Goal: Task Accomplishment & Management: Complete application form

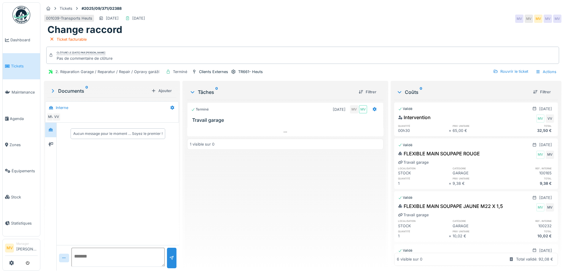
scroll to position [158, 0]
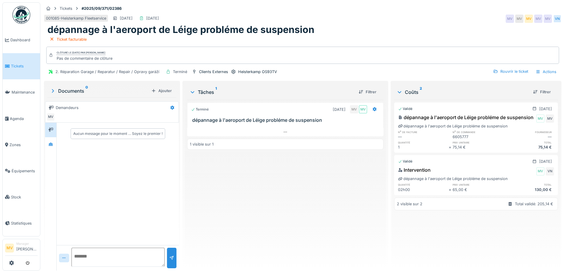
click at [455, 270] on div "Coûts 2 Filtrer Validé 09/09/2025 dépannage à l'aeroport de Léige probléme de s…" at bounding box center [476, 176] width 171 height 191
click at [496, 71] on div "Rouvrir le ticket" at bounding box center [511, 71] width 40 height 8
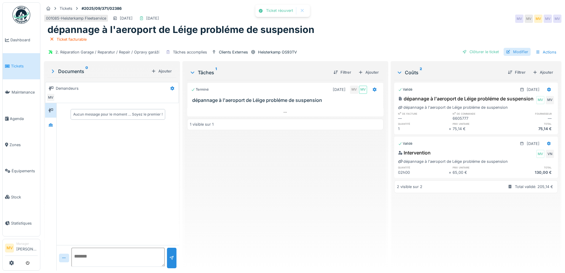
click at [512, 50] on div "Modifier" at bounding box center [517, 52] width 27 height 8
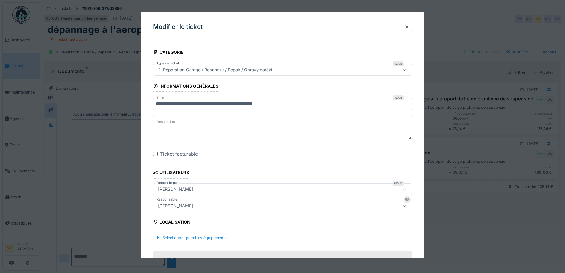
click at [226, 104] on input "**********" at bounding box center [282, 104] width 259 height 12
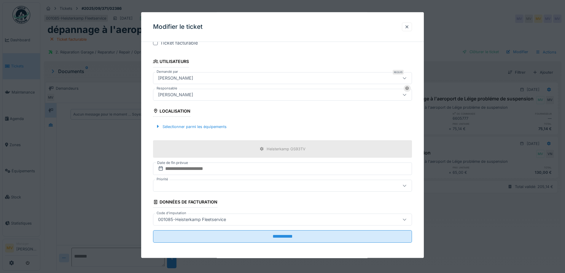
scroll to position [112, 0]
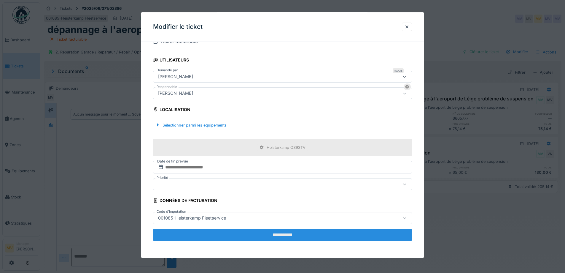
type input "**********"
click at [291, 232] on input "**********" at bounding box center [282, 235] width 259 height 12
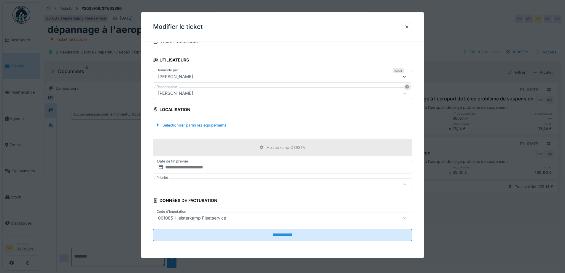
click at [474, 51] on div at bounding box center [282, 136] width 565 height 273
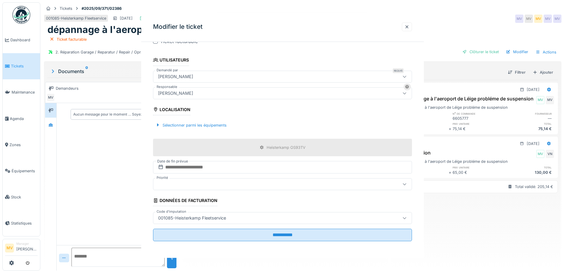
scroll to position [0, 0]
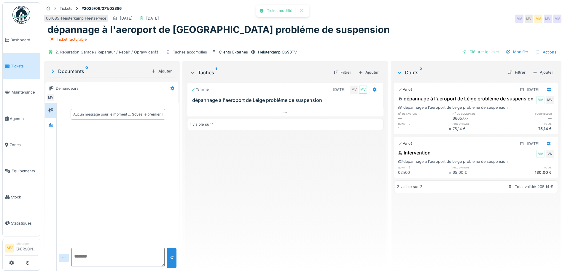
click at [474, 51] on div "Clôturer le ticket" at bounding box center [480, 52] width 41 height 8
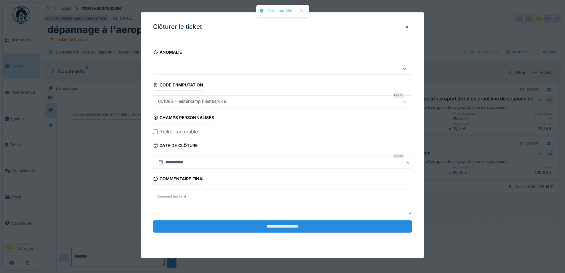
click at [321, 224] on input "**********" at bounding box center [282, 226] width 259 height 12
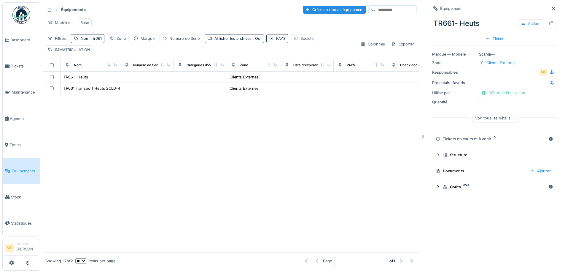
click at [25, 171] on span "Équipements" at bounding box center [25, 171] width 26 height 6
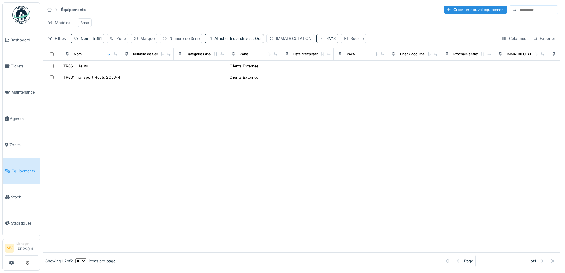
click at [101, 41] on span ": tr661" at bounding box center [95, 38] width 12 height 4
click at [101, 72] on input "*****" at bounding box center [103, 71] width 59 height 12
type input "*"
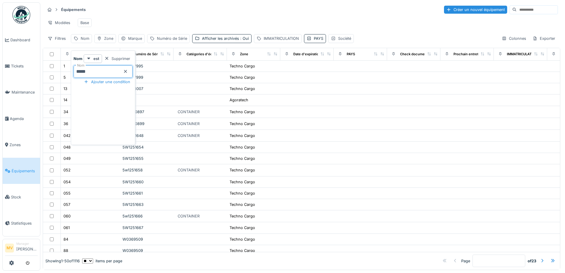
type input "*****"
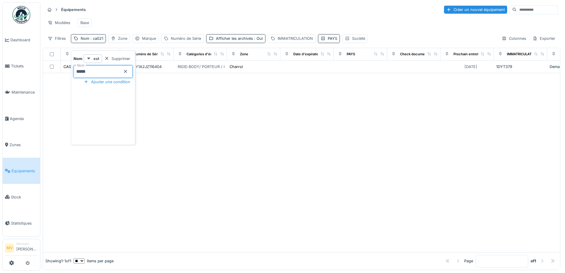
click at [128, 24] on div "Modèles Base" at bounding box center [301, 22] width 513 height 13
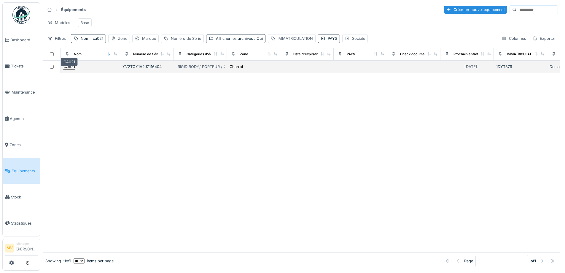
click at [75, 69] on div "CA021" at bounding box center [70, 67] width 12 height 6
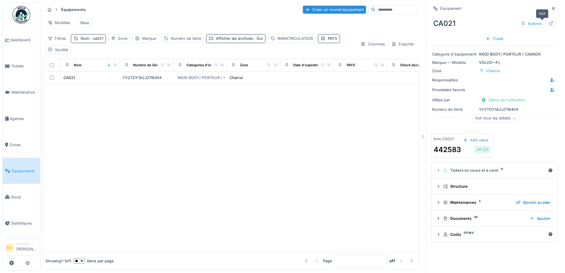
click at [550, 22] on icon at bounding box center [552, 23] width 4 height 4
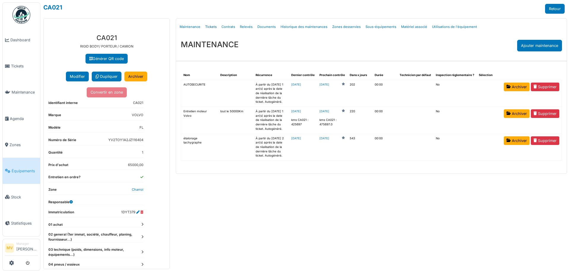
click at [212, 25] on link "Tickets" at bounding box center [211, 27] width 16 height 14
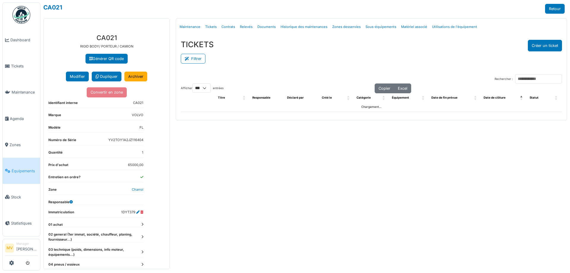
select select "***"
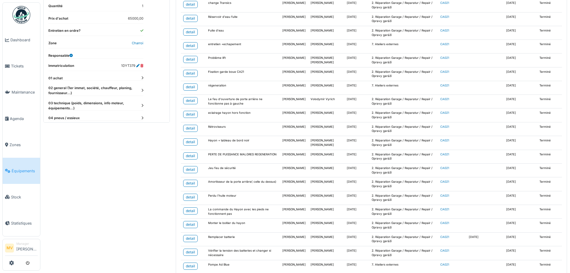
scroll to position [317, 0]
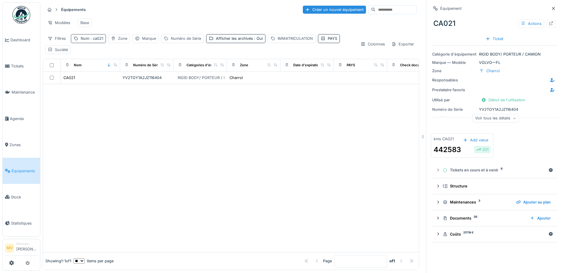
click at [103, 39] on div "Nom : ca021" at bounding box center [88, 38] width 35 height 9
click at [95, 70] on input "*****" at bounding box center [103, 71] width 59 height 12
type input "*"
type input "*****"
click at [161, 94] on div at bounding box center [231, 170] width 376 height 164
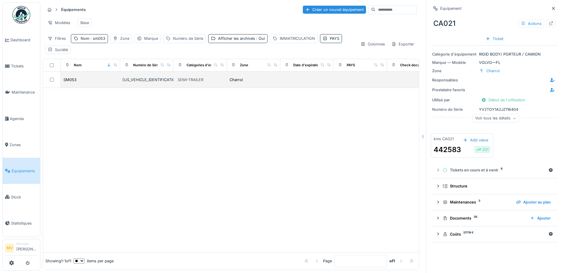
click at [133, 88] on td "[US_VEHICLE_IDENTIFICATION_NUMBER]" at bounding box center [146, 80] width 53 height 16
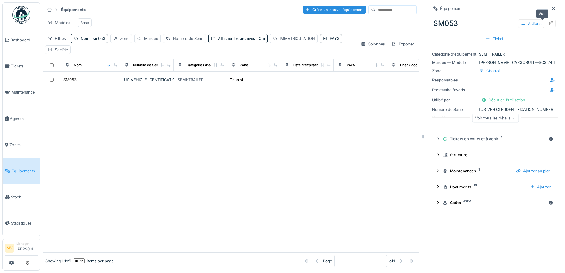
click at [548, 25] on div "SM053 Actions" at bounding box center [494, 23] width 127 height 15
click at [549, 22] on icon at bounding box center [551, 23] width 5 height 4
drag, startPoint x: 95, startPoint y: 41, endPoint x: 96, endPoint y: 49, distance: 7.4
click at [95, 41] on span ": sm053" at bounding box center [97, 38] width 16 height 4
click at [99, 74] on input "*****" at bounding box center [103, 71] width 59 height 12
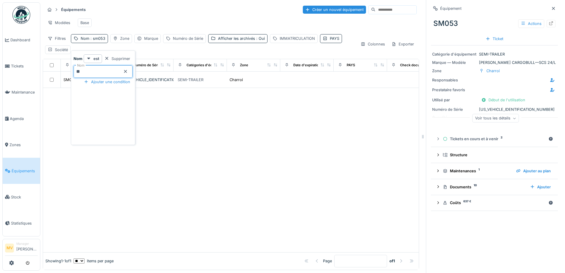
type input "*"
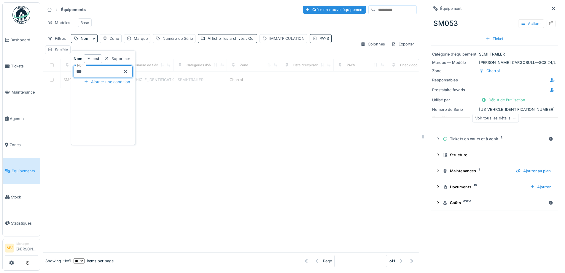
type input "***"
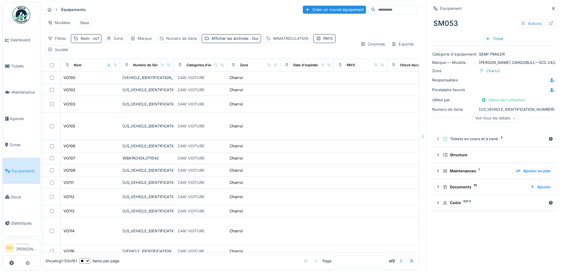
drag, startPoint x: 546, startPoint y: 8, endPoint x: 542, endPoint y: 14, distance: 7.0
click at [551, 8] on icon at bounding box center [553, 9] width 5 height 4
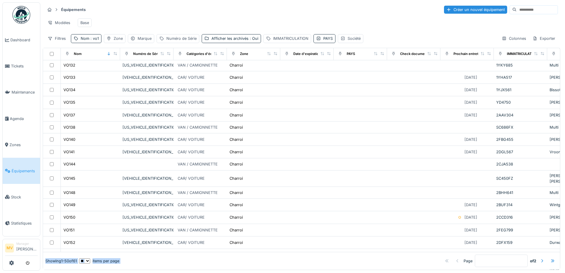
scroll to position [412, 0]
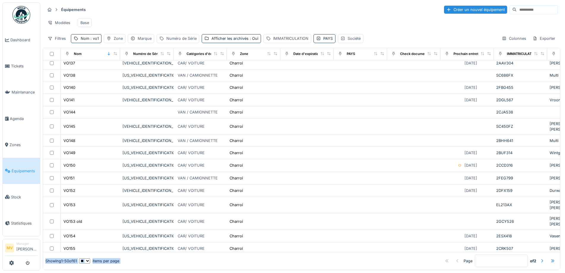
drag, startPoint x: 418, startPoint y: 260, endPoint x: 448, endPoint y: 262, distance: 30.3
click at [448, 262] on div "Nom Numéro de Série Catégories d'équipement Zone Date d'expiration PAYS Check d…" at bounding box center [302, 159] width 518 height 222
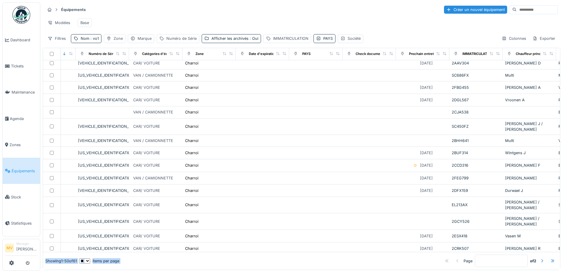
scroll to position [412, 55]
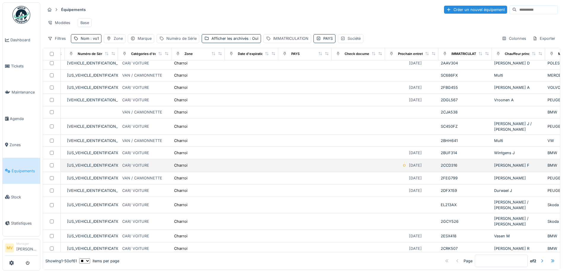
click at [75, 162] on div "WBA11DY050FL85451" at bounding box center [91, 165] width 49 height 6
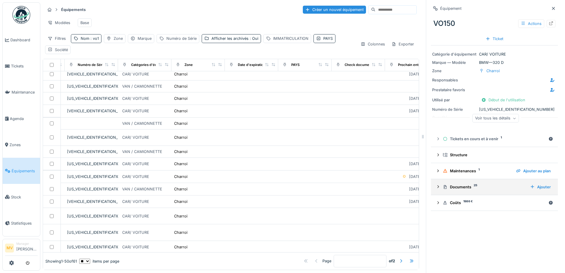
click at [462, 187] on div "Documents 25" at bounding box center [484, 187] width 82 height 6
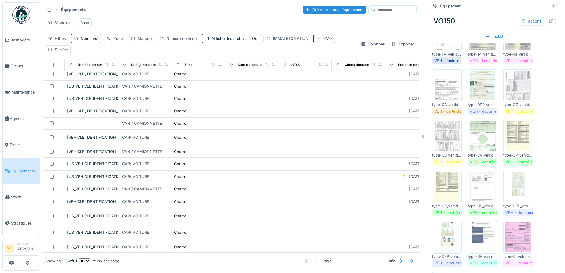
scroll to position [345, 0]
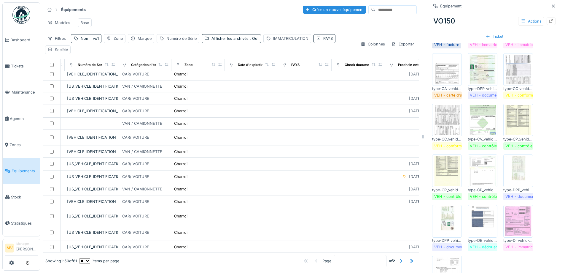
click at [515, 74] on img at bounding box center [518, 70] width 27 height 30
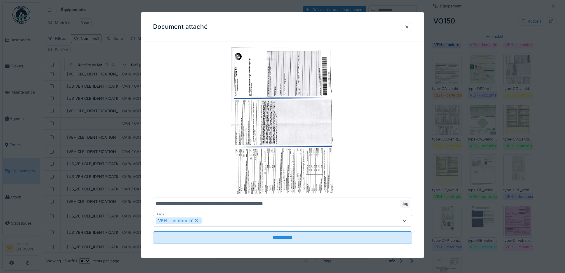
click at [410, 27] on div at bounding box center [407, 27] width 5 height 6
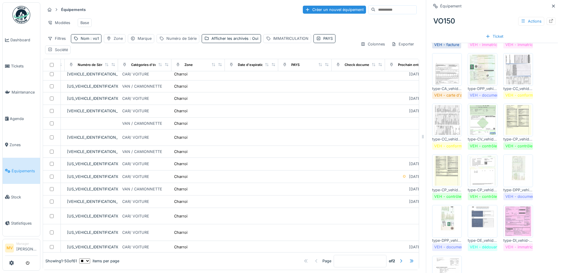
click at [445, 118] on img at bounding box center [447, 120] width 27 height 30
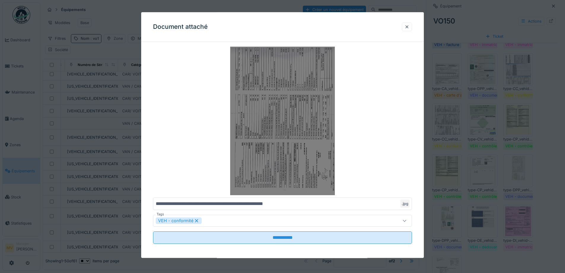
click at [316, 102] on img at bounding box center [282, 121] width 259 height 148
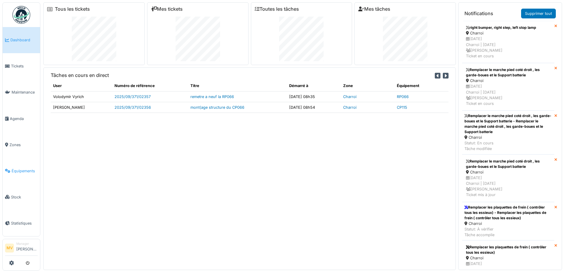
click at [23, 166] on link "Équipements" at bounding box center [21, 171] width 37 height 26
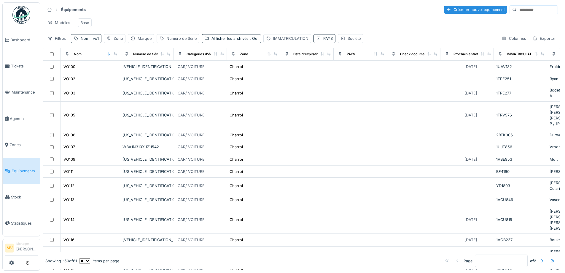
click at [90, 41] on span ": vo1" at bounding box center [93, 38] width 9 height 4
click at [98, 69] on input "***" at bounding box center [103, 71] width 59 height 12
type input "*"
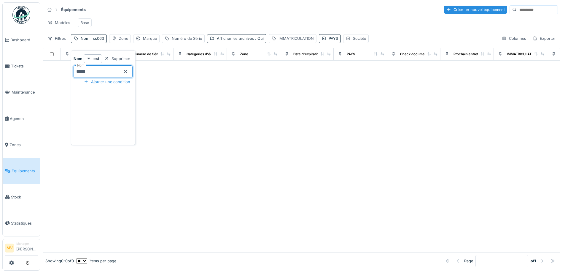
type input "*****"
click at [230, 137] on div at bounding box center [301, 168] width 517 height 167
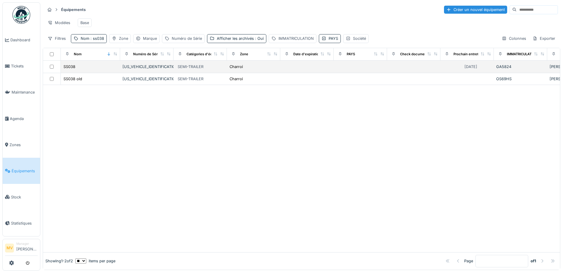
click at [141, 69] on div "W09294336L0M30716" at bounding box center [147, 67] width 49 height 6
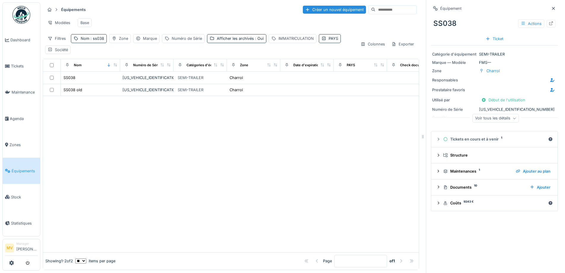
click at [551, 8] on icon at bounding box center [553, 9] width 5 height 4
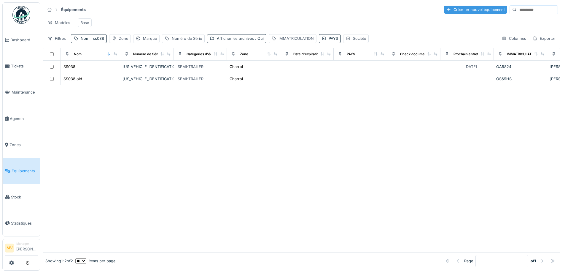
click at [453, 7] on div "Créer un nouvel équipement" at bounding box center [475, 10] width 63 height 8
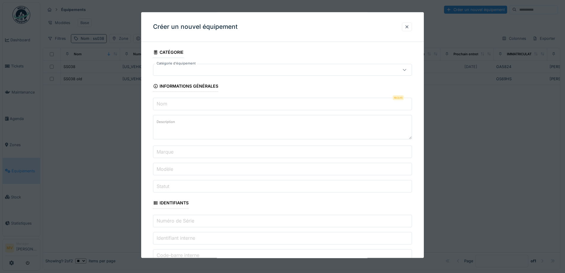
click at [258, 68] on div at bounding box center [267, 69] width 223 height 7
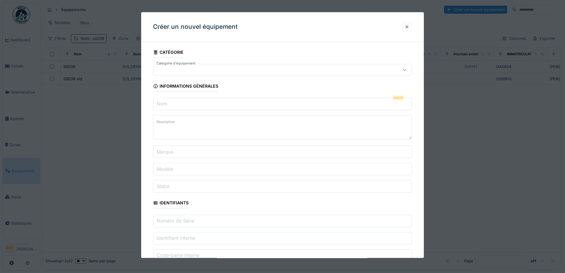
click at [260, 101] on input "Nom" at bounding box center [282, 104] width 259 height 12
click at [233, 102] on input "**********" at bounding box center [282, 104] width 259 height 12
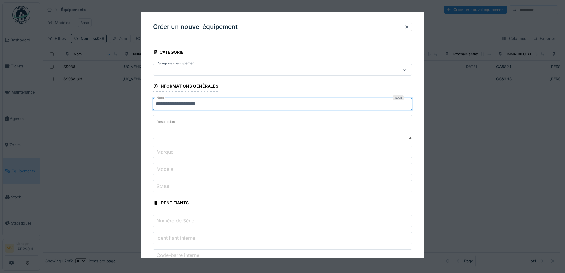
scroll to position [266, 0]
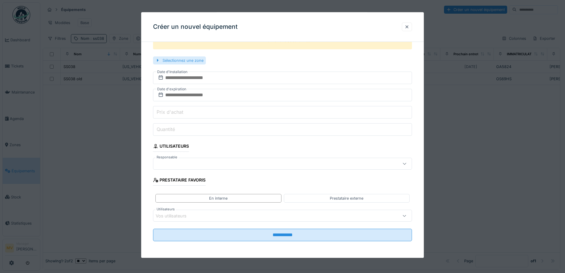
type input "**********"
click at [201, 61] on div "Sélectionnez une zone" at bounding box center [179, 60] width 53 height 8
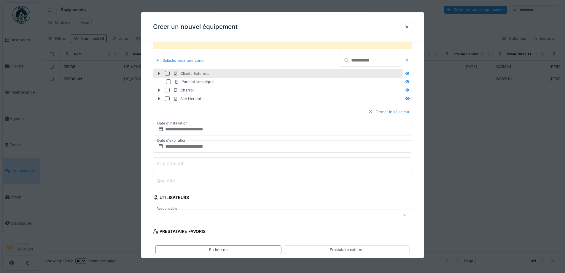
click at [164, 72] on div "Clients Externes" at bounding box center [278, 73] width 250 height 9
click at [167, 73] on div at bounding box center [167, 73] width 5 height 5
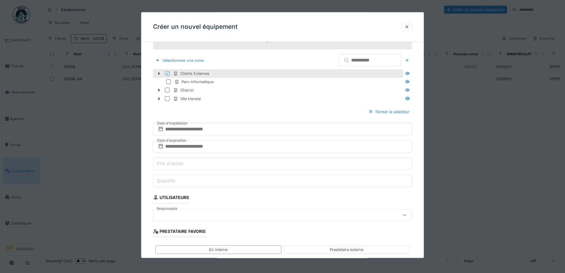
scroll to position [318, 0]
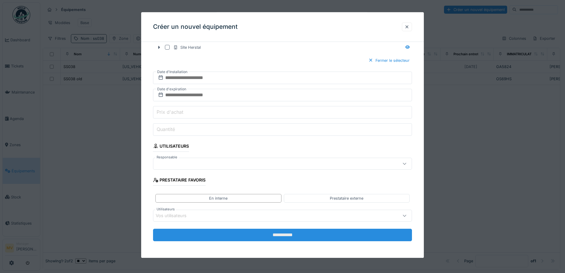
click at [272, 235] on input "**********" at bounding box center [282, 235] width 259 height 12
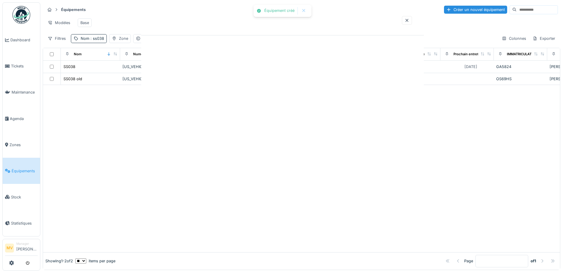
scroll to position [0, 0]
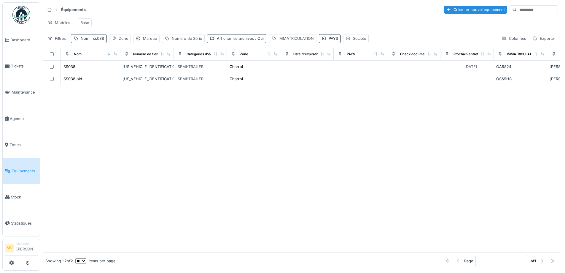
click at [104, 42] on div "Nom : ss038" at bounding box center [89, 38] width 36 height 9
click at [128, 71] on icon at bounding box center [125, 71] width 5 height 4
click at [120, 71] on input "Nom" at bounding box center [103, 71] width 59 height 12
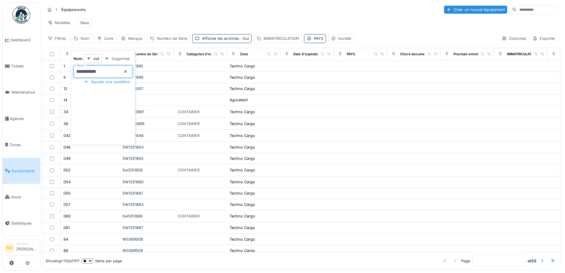
type input "**********"
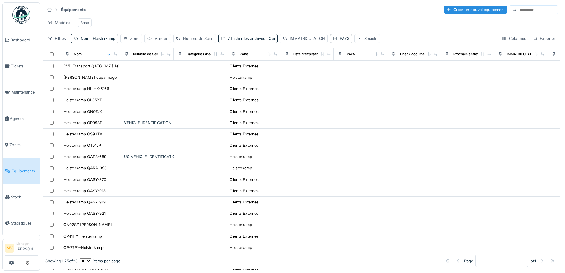
click at [321, 17] on div "Modèles Base" at bounding box center [301, 22] width 513 height 13
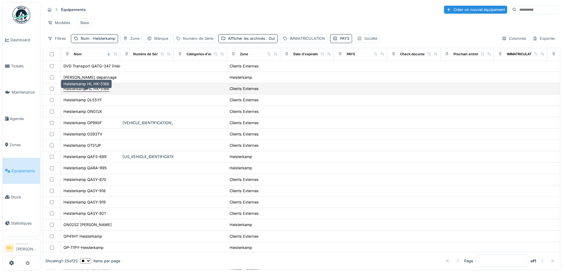
click at [108, 91] on div "Heisterkamp HL HK-5166" at bounding box center [87, 89] width 46 height 6
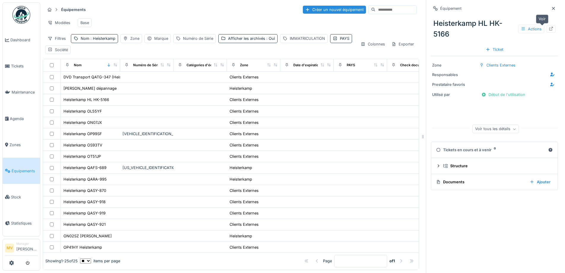
click at [547, 28] on div at bounding box center [551, 28] width 9 height 7
click at [87, 41] on div "Nom : Heisterkamp" at bounding box center [98, 39] width 35 height 6
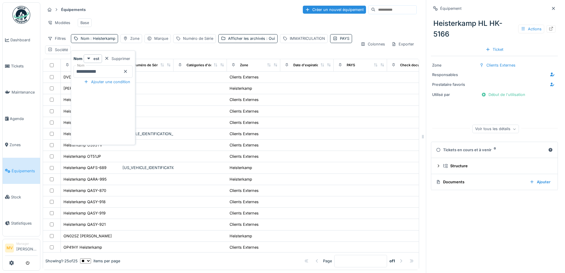
click at [128, 70] on icon at bounding box center [125, 71] width 5 height 4
click at [128, 72] on input "Nom" at bounding box center [103, 71] width 59 height 12
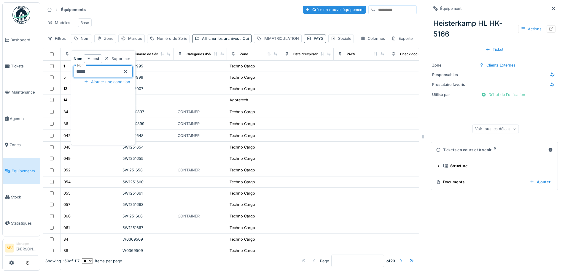
type input "*****"
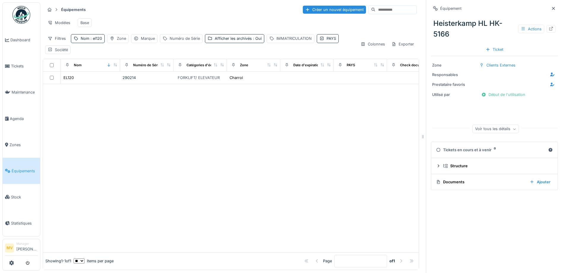
click at [293, 137] on div at bounding box center [231, 168] width 376 height 168
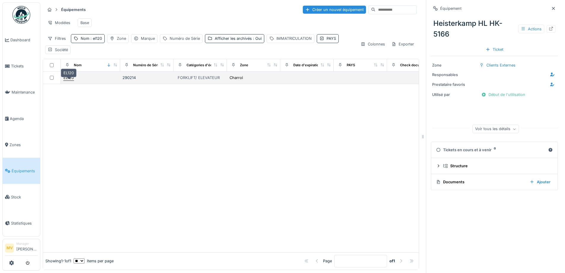
click at [66, 80] on div "EL120" at bounding box center [69, 78] width 10 height 6
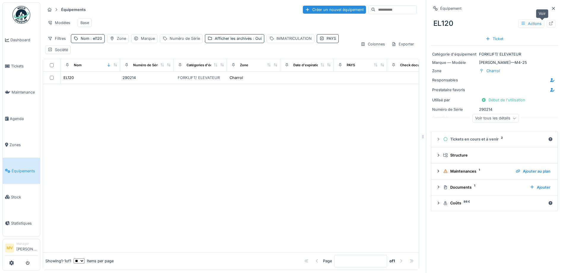
click at [549, 22] on icon at bounding box center [551, 23] width 5 height 4
click at [21, 111] on link "Agenda" at bounding box center [21, 118] width 37 height 26
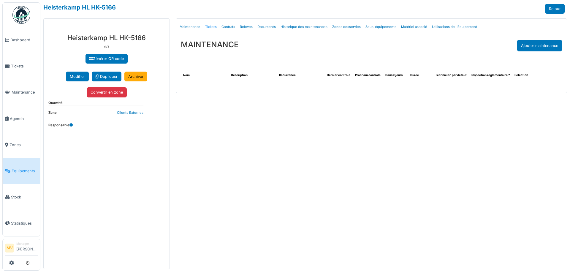
click at [210, 25] on link "Tickets" at bounding box center [211, 27] width 16 height 14
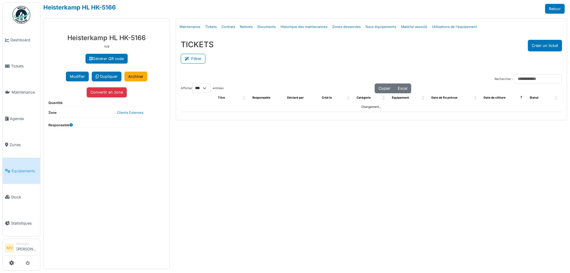
select select "***"
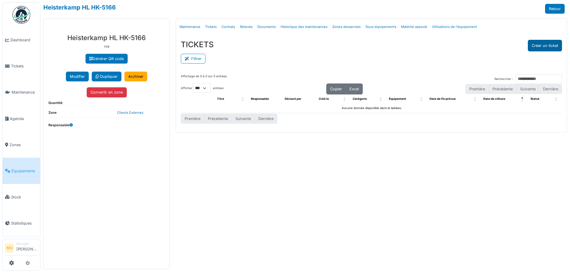
click at [560, 47] on button "Créer un ticket" at bounding box center [545, 46] width 34 height 12
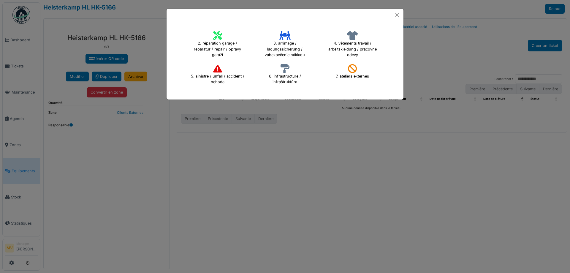
click at [217, 40] on h4 "2. réparation garage / reparatur / repair / opravy garáží" at bounding box center [217, 44] width 61 height 31
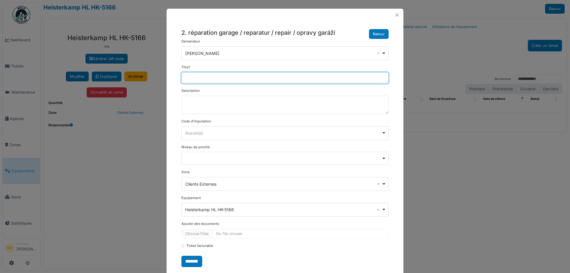
click at [253, 76] on input "Titre *" at bounding box center [284, 77] width 207 height 11
click at [275, 77] on input "**********" at bounding box center [284, 77] width 207 height 11
click at [353, 77] on input "**********" at bounding box center [284, 77] width 207 height 11
click at [222, 129] on div "Aucun(e) Remove item" at bounding box center [285, 132] width 202 height 9
type input "**********"
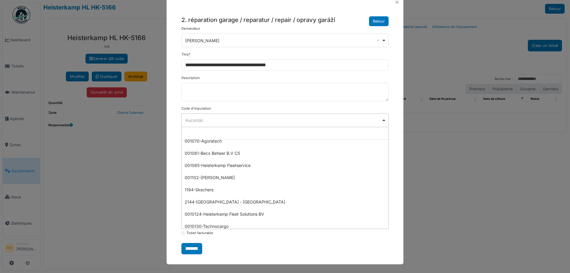
scroll to position [93, 0]
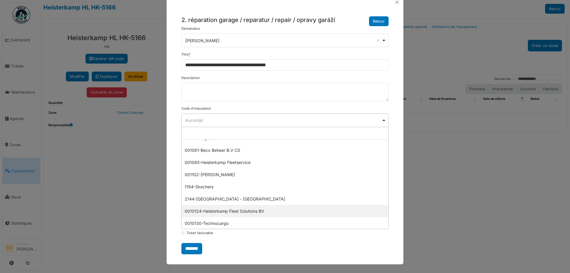
select select "****"
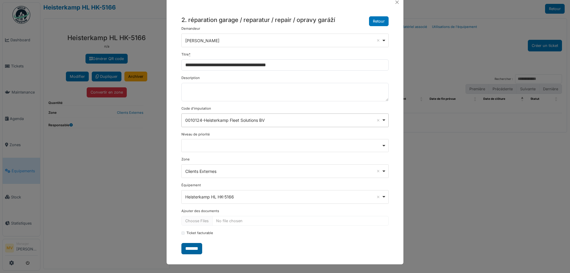
click at [193, 248] on input "*******" at bounding box center [191, 248] width 21 height 11
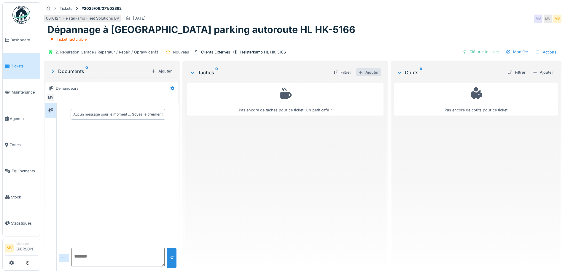
click at [375, 72] on div "Ajouter" at bounding box center [368, 72] width 25 height 8
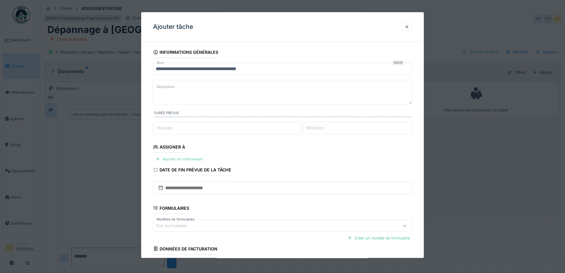
click at [189, 156] on div "Ajouter un intervenant" at bounding box center [179, 159] width 52 height 8
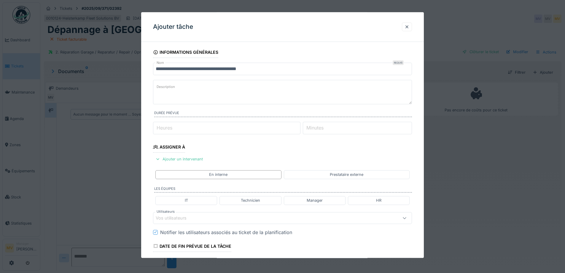
click at [201, 216] on div "Vos utilisateurs" at bounding box center [267, 218] width 223 height 7
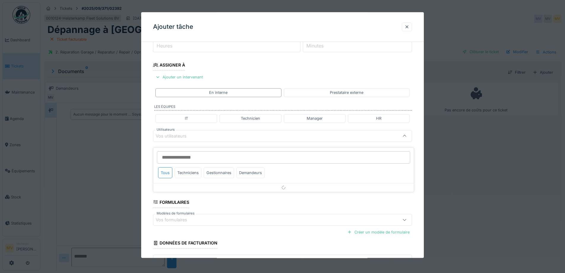
scroll to position [83, 0]
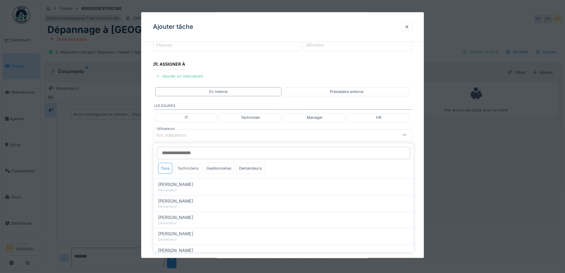
click at [188, 169] on div "Techniciens" at bounding box center [188, 168] width 27 height 11
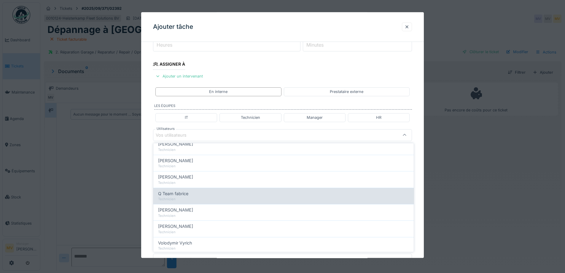
scroll to position [102, 0]
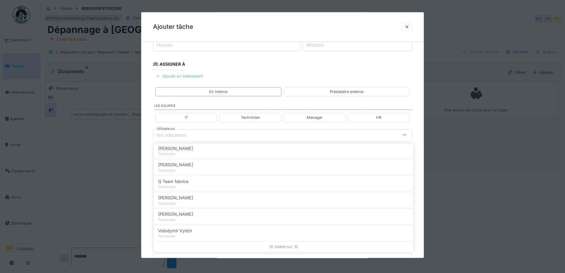
drag, startPoint x: 181, startPoint y: 233, endPoint x: 182, endPoint y: 230, distance: 3.5
click at [180, 233] on span "Volodymir Vyrich" at bounding box center [175, 230] width 34 height 7
type input "*****"
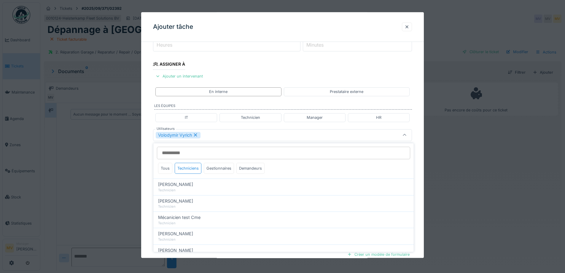
click at [235, 131] on div "Volodymir Vyrich" at bounding box center [282, 135] width 259 height 12
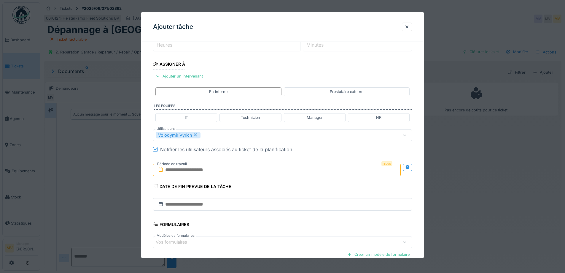
click at [215, 172] on input "text" at bounding box center [277, 170] width 248 height 12
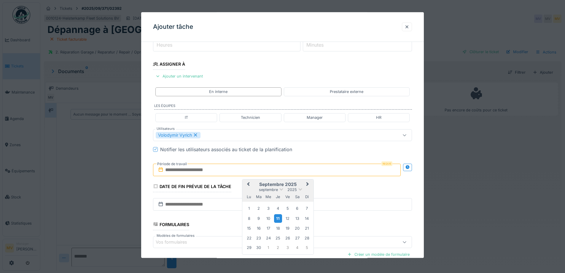
click at [277, 220] on div "11" at bounding box center [278, 218] width 8 height 9
drag, startPoint x: 277, startPoint y: 220, endPoint x: 277, endPoint y: 217, distance: 3.7
click at [277, 220] on div "11" at bounding box center [278, 218] width 8 height 9
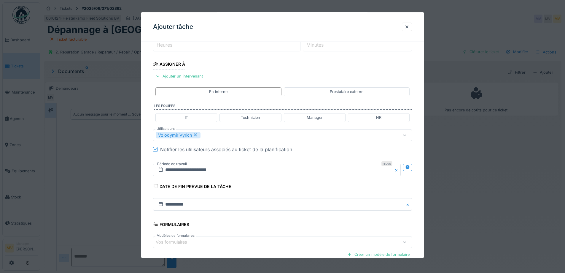
scroll to position [147, 0]
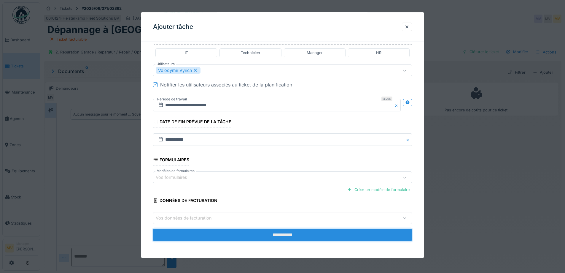
click at [286, 235] on input "**********" at bounding box center [282, 235] width 259 height 12
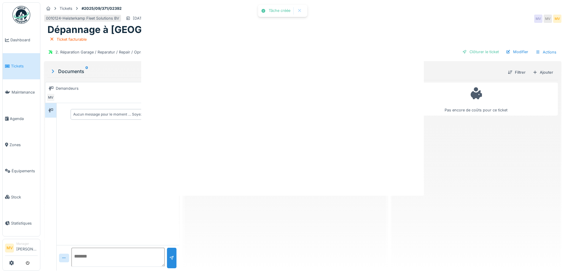
scroll to position [0, 0]
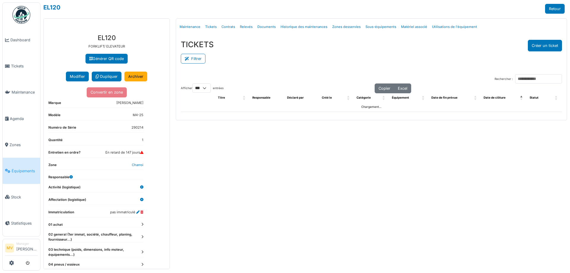
select select "***"
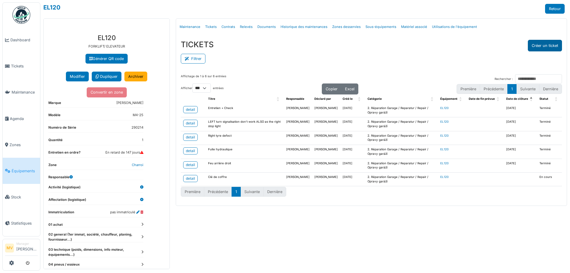
click at [557, 45] on button "Créer un ticket" at bounding box center [545, 46] width 34 height 12
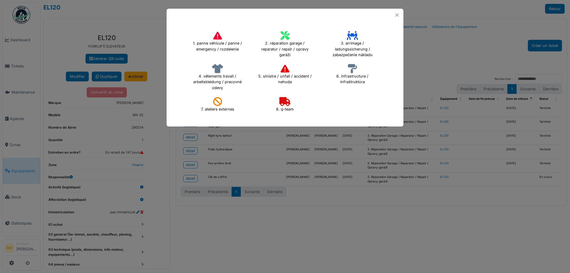
click at [219, 36] on icon at bounding box center [217, 35] width 9 height 9
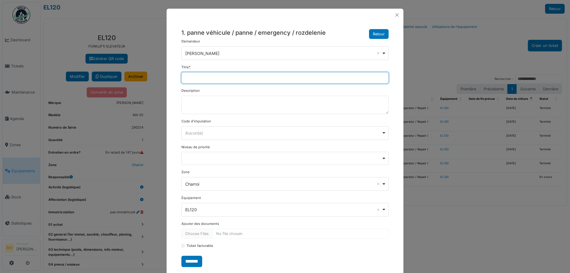
click at [278, 73] on input "Titre *" at bounding box center [284, 77] width 207 height 11
type input "**********"
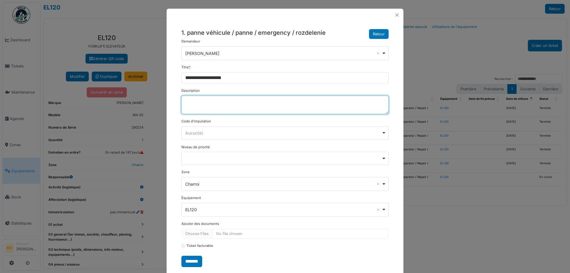
click at [250, 130] on div "Aucun(e) Remove item" at bounding box center [283, 133] width 196 height 6
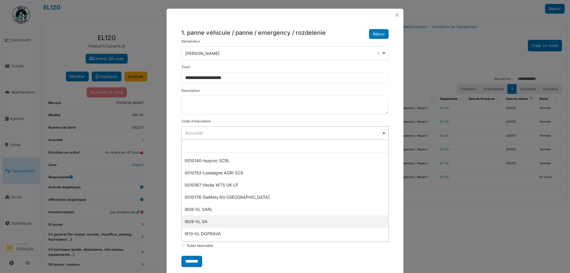
scroll to position [191, 0]
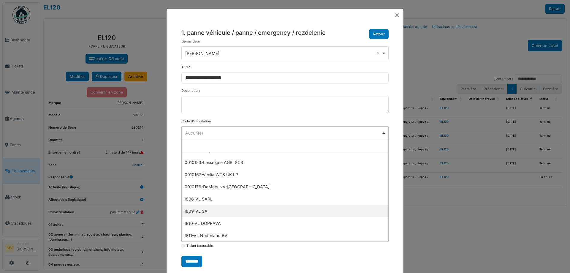
select select "***"
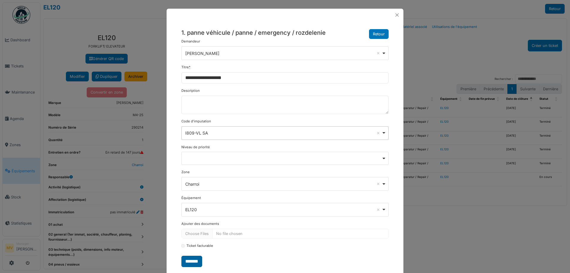
click at [196, 261] on input "*******" at bounding box center [191, 261] width 21 height 11
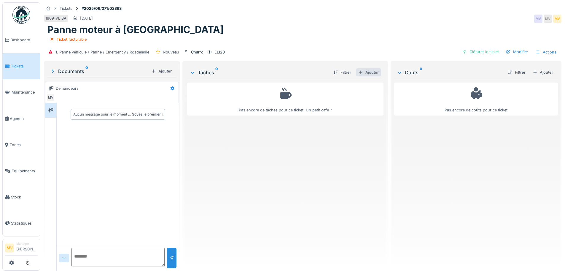
click at [371, 70] on div "Ajouter" at bounding box center [368, 72] width 25 height 8
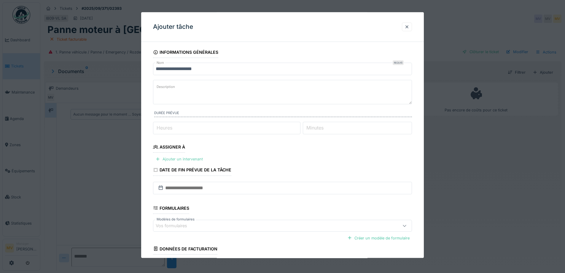
click at [190, 160] on div "Ajouter un intervenant" at bounding box center [179, 159] width 52 height 8
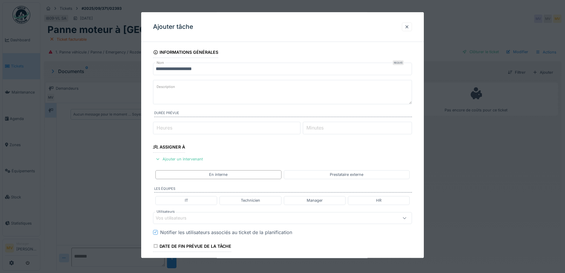
click at [193, 222] on div "Vos utilisateurs" at bounding box center [282, 218] width 259 height 12
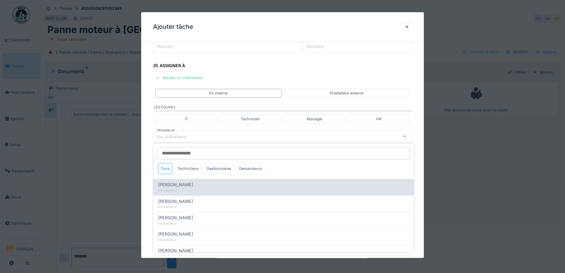
scroll to position [83, 0]
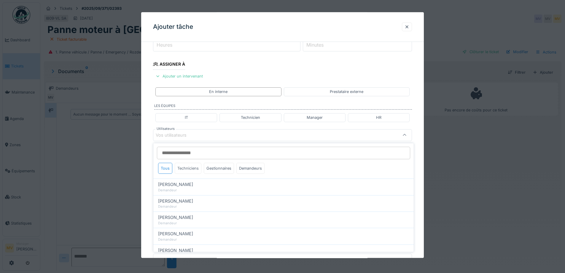
click at [191, 168] on div "Techniciens" at bounding box center [188, 168] width 27 height 11
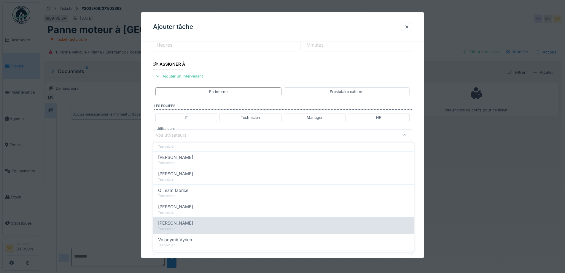
scroll to position [102, 0]
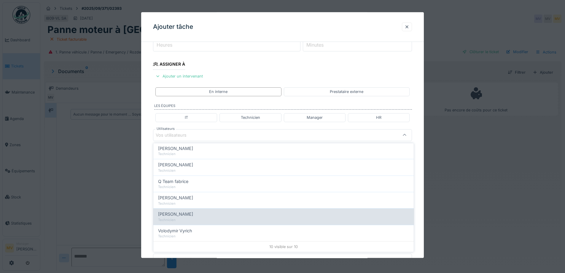
click at [192, 213] on span "[PERSON_NAME]" at bounding box center [175, 214] width 35 height 7
type input "****"
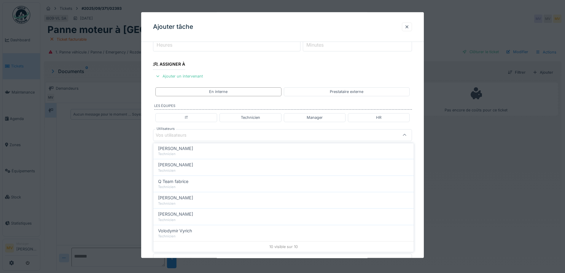
scroll to position [0, 0]
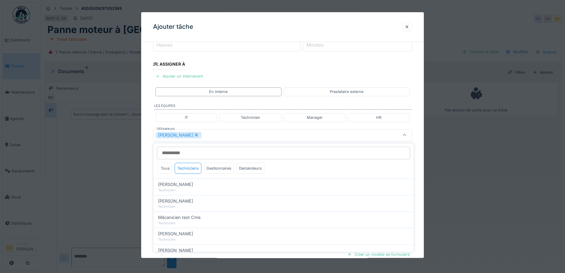
click at [231, 135] on div "[PERSON_NAME]" at bounding box center [267, 135] width 223 height 7
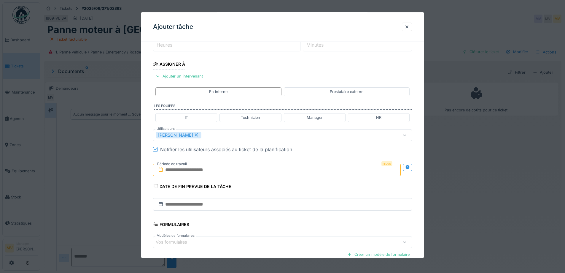
click at [233, 171] on input "text" at bounding box center [277, 170] width 248 height 12
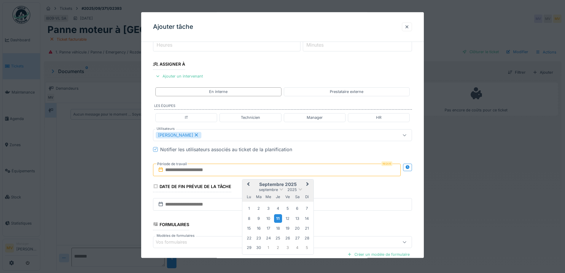
click at [278, 217] on div "11" at bounding box center [278, 218] width 8 height 9
click at [277, 217] on div "11" at bounding box center [278, 218] width 8 height 9
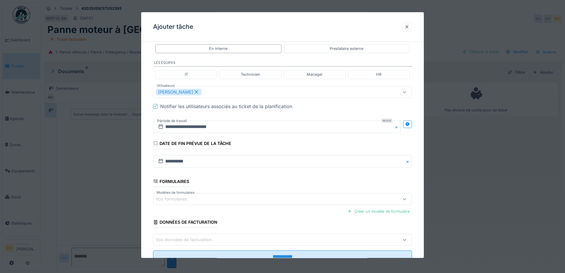
scroll to position [147, 0]
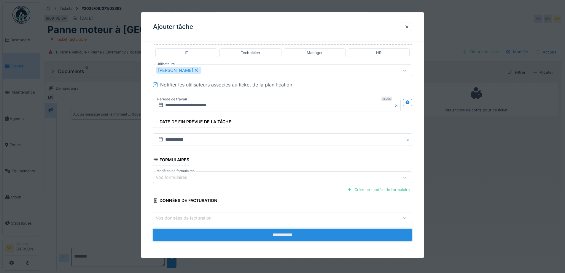
click at [296, 229] on input "**********" at bounding box center [282, 235] width 259 height 12
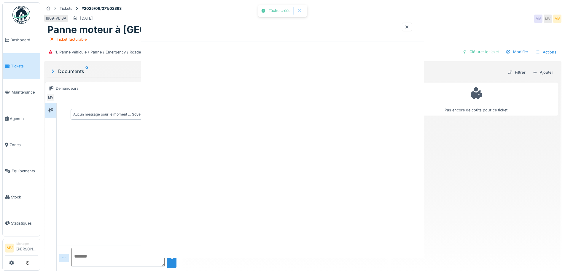
scroll to position [0, 0]
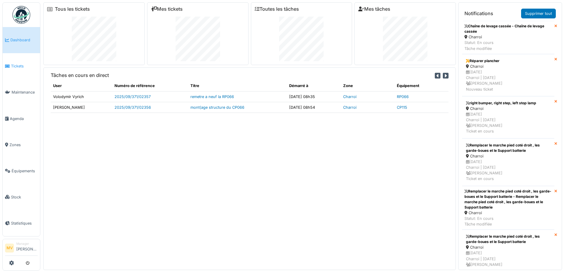
click at [18, 67] on span "Tickets" at bounding box center [24, 66] width 27 height 6
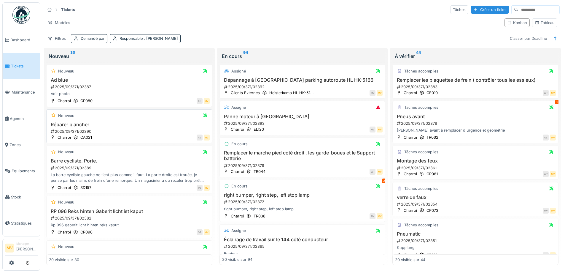
click at [121, 121] on div "Nouveau Réparer plancher 2025/09/371/02390 Charroi CA021 AE MV" at bounding box center [129, 126] width 166 height 34
click at [89, 126] on h3 "Réparer plancher" at bounding box center [129, 125] width 161 height 6
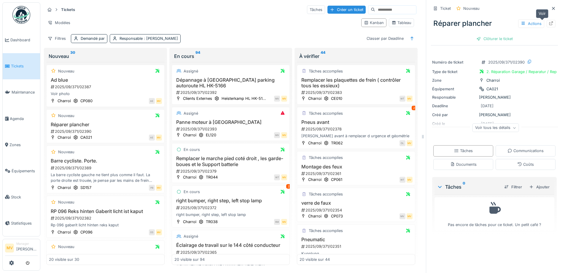
click at [549, 24] on icon at bounding box center [551, 23] width 5 height 4
click at [551, 8] on icon at bounding box center [553, 9] width 5 height 4
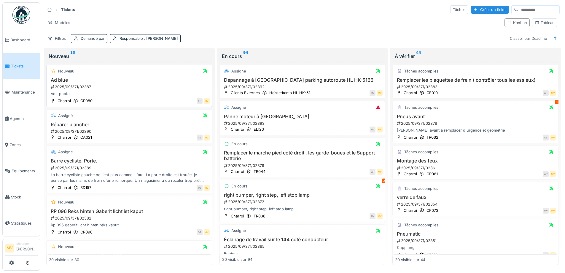
click at [115, 74] on div "Nouveau" at bounding box center [129, 70] width 161 height 7
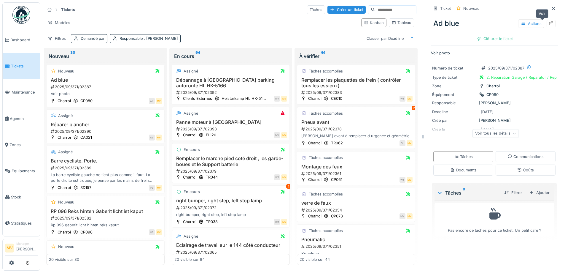
click at [547, 24] on div at bounding box center [551, 23] width 9 height 7
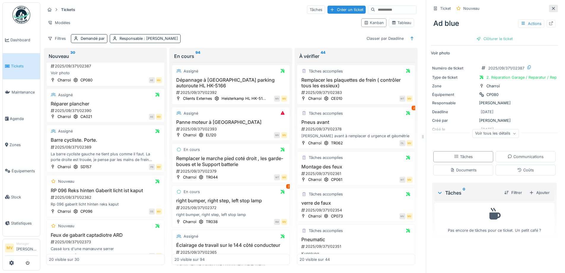
click at [551, 9] on icon at bounding box center [553, 9] width 5 height 4
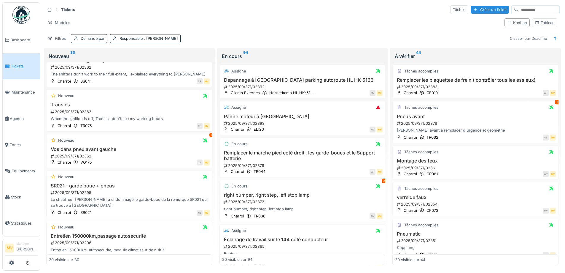
scroll to position [426, 0]
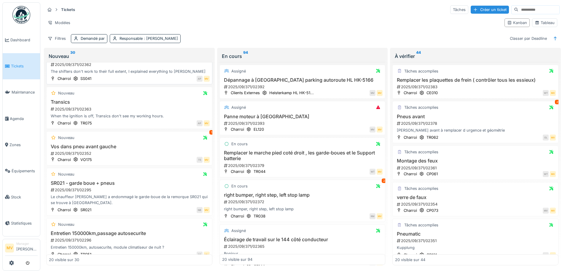
click at [148, 70] on div "The shifters don't work to their full extent, I explained everything to Ivan" at bounding box center [129, 72] width 161 height 6
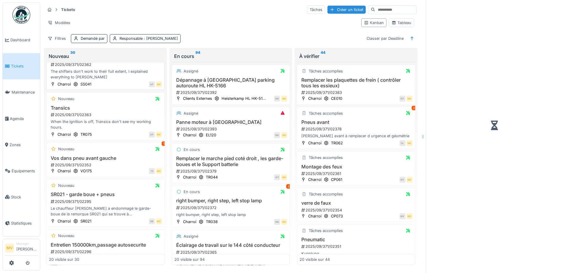
scroll to position [432, 0]
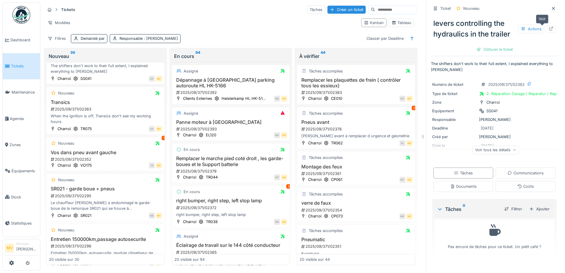
click at [550, 28] on icon at bounding box center [552, 29] width 4 height 4
click at [117, 112] on div "2025/09/371/02363" at bounding box center [106, 109] width 112 height 6
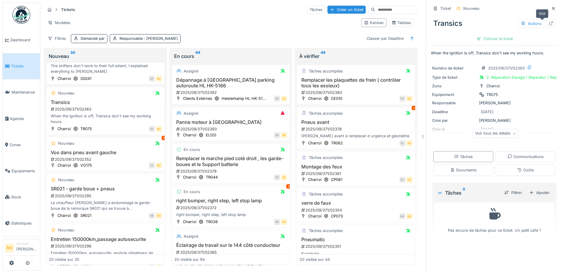
click at [549, 23] on icon at bounding box center [551, 23] width 5 height 4
click at [551, 7] on icon at bounding box center [553, 9] width 5 height 4
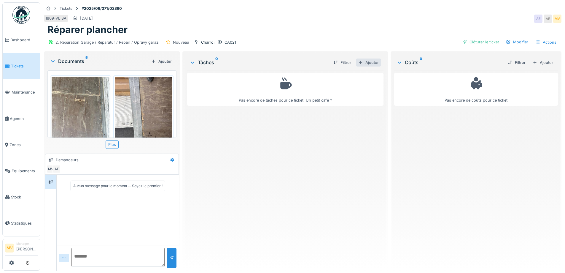
click at [372, 62] on div "Ajouter" at bounding box center [368, 62] width 25 height 8
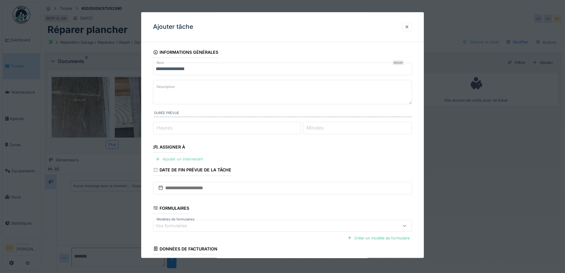
click at [201, 158] on div "Ajouter un intervenant" at bounding box center [179, 159] width 52 height 8
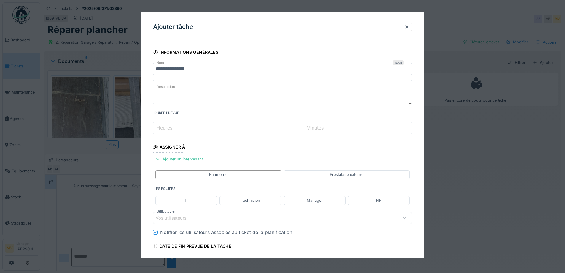
click at [253, 211] on fieldset "**********" at bounding box center [282, 208] width 259 height 323
click at [188, 215] on div "Vos utilisateurs" at bounding box center [175, 218] width 39 height 7
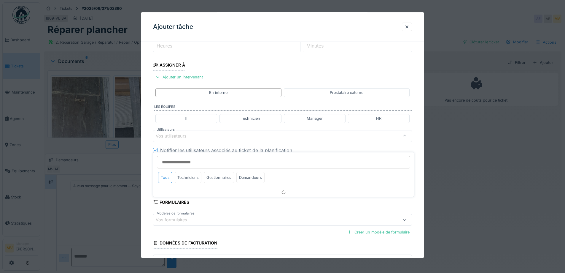
scroll to position [83, 0]
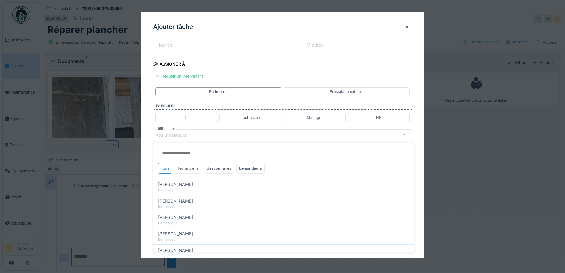
click at [192, 170] on div "Techniciens" at bounding box center [188, 168] width 27 height 11
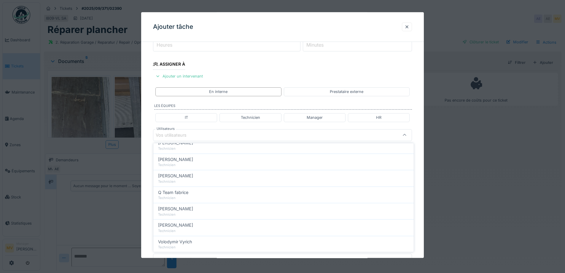
scroll to position [102, 0]
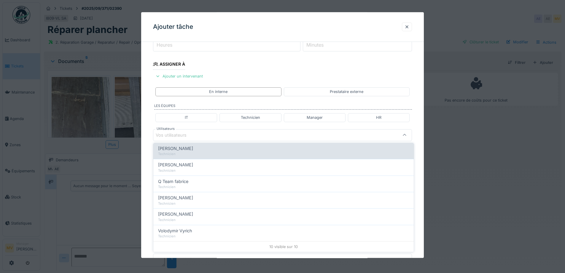
click at [182, 151] on span "[PERSON_NAME]" at bounding box center [175, 148] width 35 height 7
type input "*****"
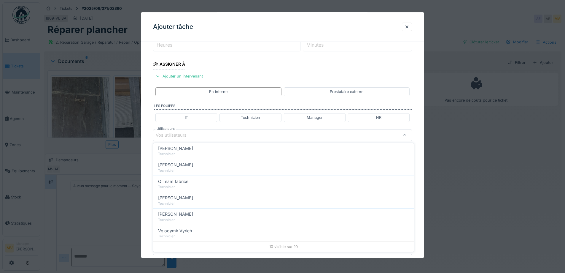
scroll to position [0, 0]
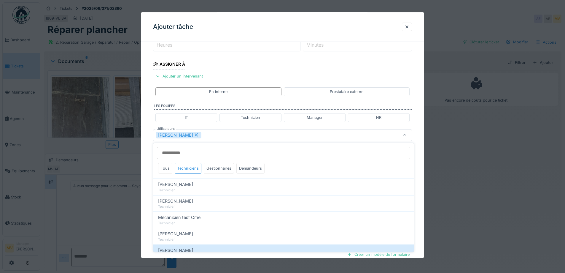
click at [241, 136] on div "[PERSON_NAME]" at bounding box center [267, 135] width 223 height 7
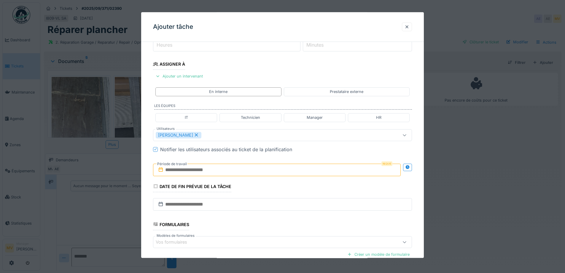
click at [239, 166] on input "text" at bounding box center [277, 170] width 248 height 12
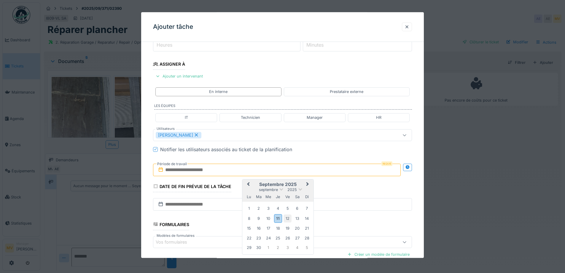
click at [288, 218] on div "12" at bounding box center [288, 218] width 8 height 8
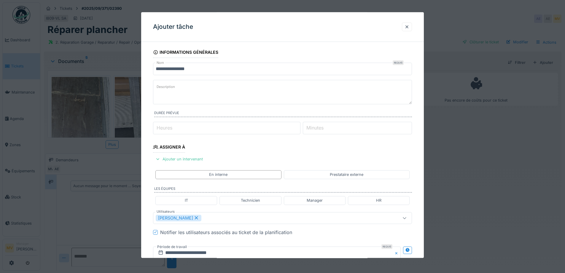
scroll to position [147, 0]
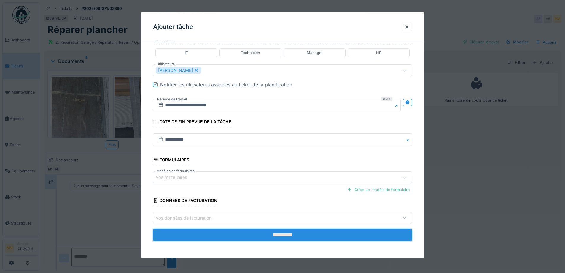
click at [296, 237] on input "**********" at bounding box center [282, 235] width 259 height 12
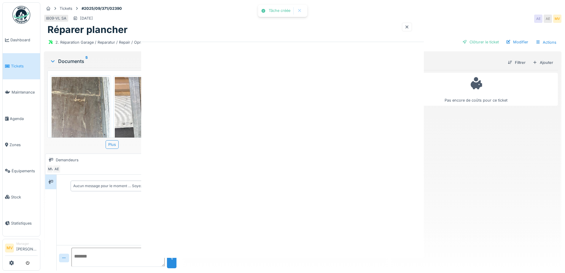
scroll to position [0, 0]
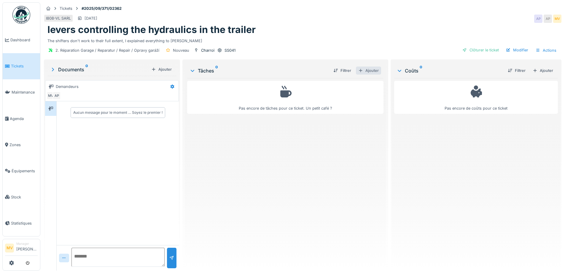
click at [370, 72] on div "Ajouter" at bounding box center [368, 70] width 25 height 8
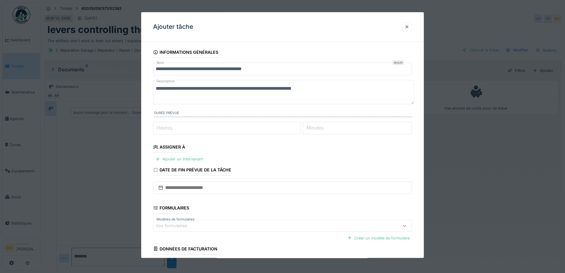
click at [180, 153] on fieldset "**********" at bounding box center [282, 170] width 259 height 247
click at [183, 158] on div "Ajouter un intervenant" at bounding box center [179, 159] width 52 height 8
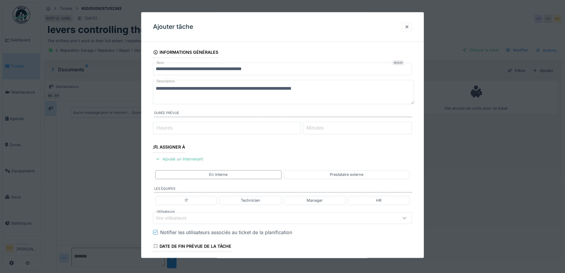
click at [196, 219] on div "Vos utilisateurs" at bounding box center [267, 218] width 223 height 7
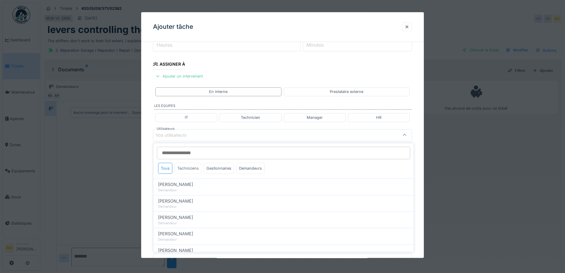
click at [190, 170] on div "Techniciens" at bounding box center [188, 168] width 27 height 11
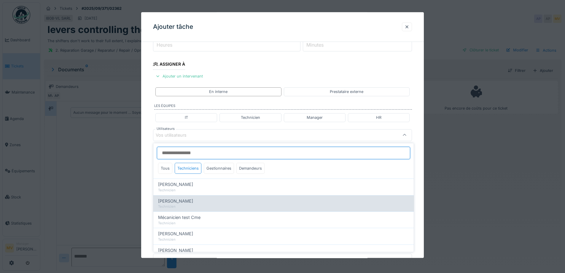
scroll to position [102, 0]
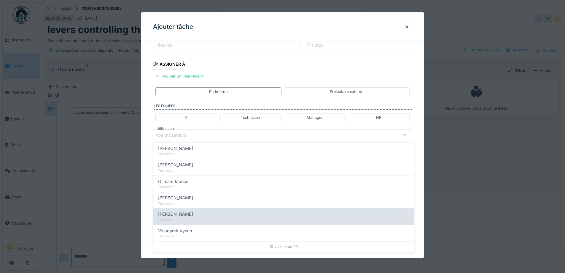
drag, startPoint x: 193, startPoint y: 213, endPoint x: 203, endPoint y: 183, distance: 31.6
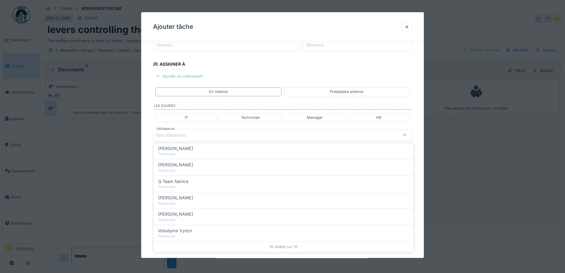
click at [193, 213] on div "Vladimir Nahalka" at bounding box center [283, 214] width 251 height 7
type input "****"
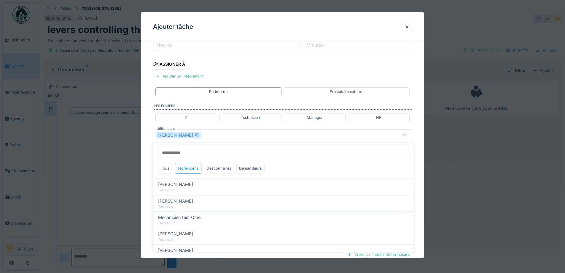
click at [224, 134] on div "Vladimir Nahalka" at bounding box center [267, 135] width 223 height 7
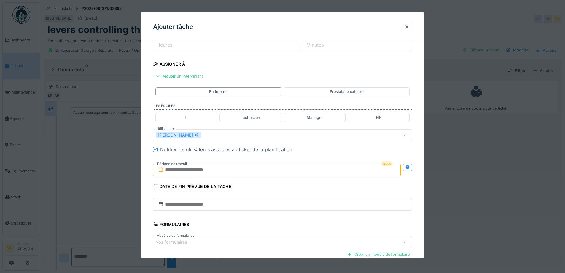
click at [196, 134] on icon at bounding box center [196, 135] width 5 height 4
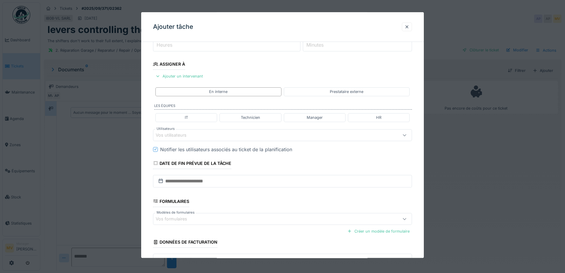
click at [197, 134] on div "Vos utilisateurs" at bounding box center [267, 135] width 223 height 7
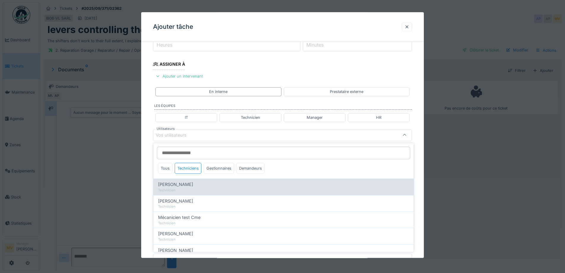
click at [186, 184] on div "Ivan Marcius" at bounding box center [283, 184] width 251 height 7
type input "****"
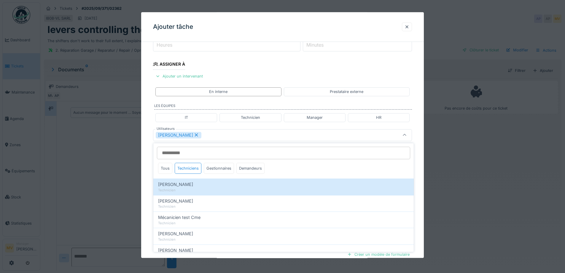
click at [213, 134] on div "Ivan Marcius" at bounding box center [267, 135] width 223 height 7
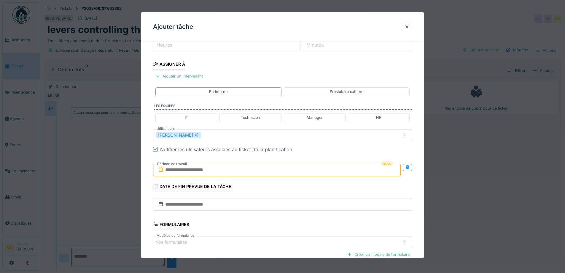
click at [220, 171] on input "text" at bounding box center [277, 170] width 248 height 12
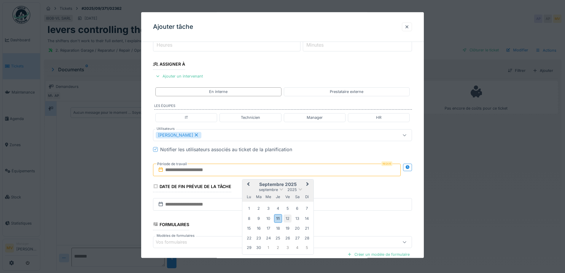
click at [287, 219] on div "12" at bounding box center [288, 218] width 8 height 8
click at [287, 220] on div "12" at bounding box center [288, 218] width 8 height 8
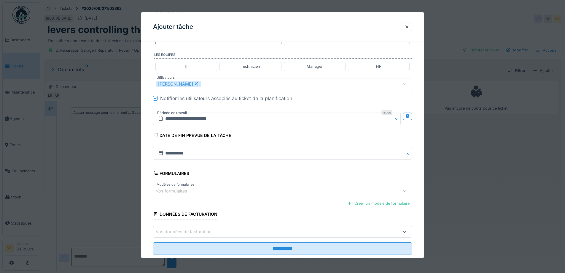
scroll to position [147, 0]
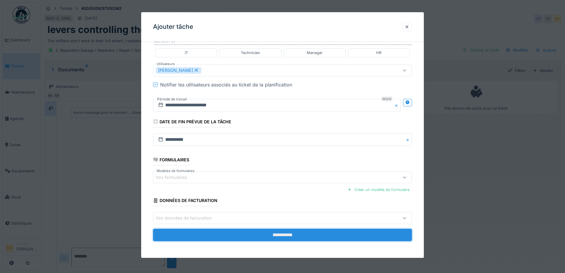
click at [271, 236] on input "**********" at bounding box center [282, 235] width 259 height 12
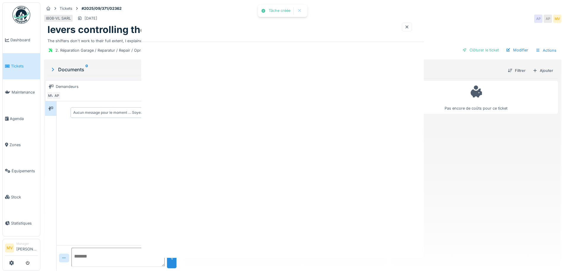
scroll to position [0, 0]
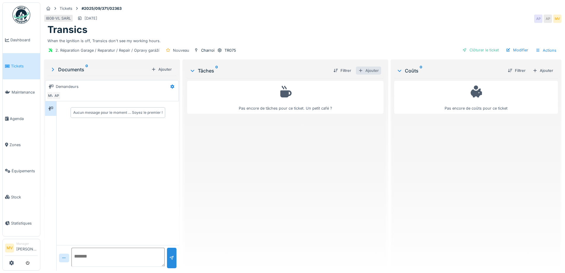
click at [372, 69] on div "Ajouter" at bounding box center [368, 70] width 25 height 8
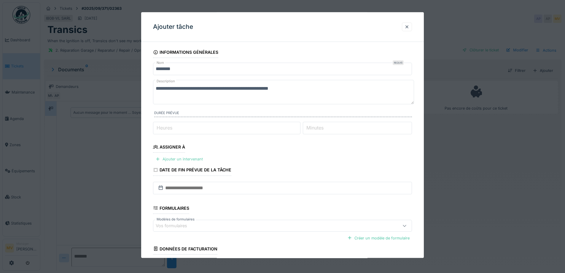
click at [189, 157] on div "Ajouter un intervenant" at bounding box center [179, 159] width 52 height 8
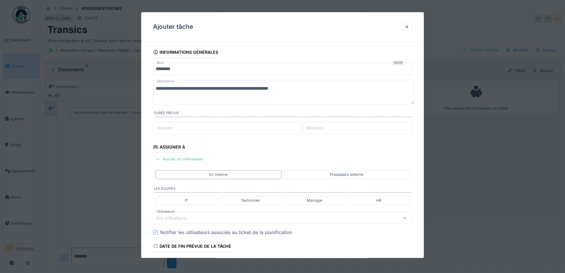
click at [237, 219] on div "Vos utilisateurs" at bounding box center [267, 218] width 223 height 7
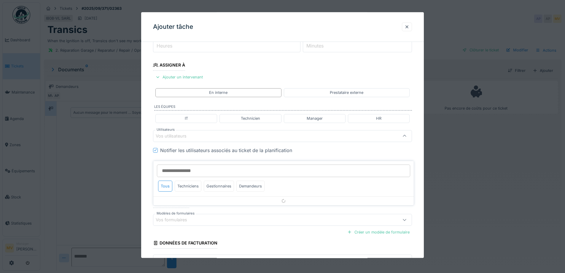
scroll to position [83, 0]
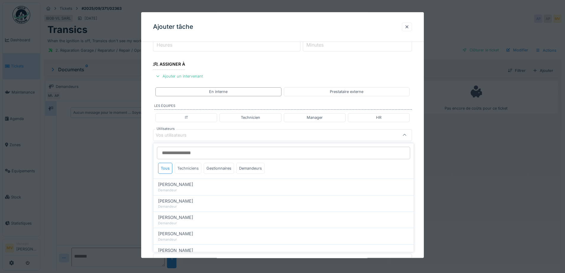
click at [199, 168] on div "Techniciens" at bounding box center [188, 168] width 27 height 11
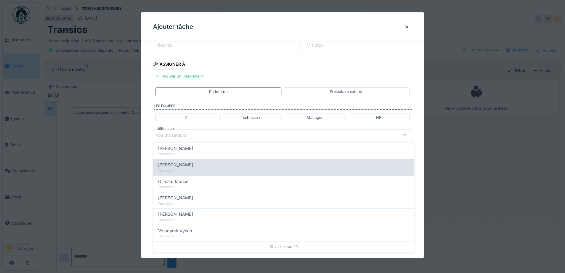
scroll to position [0, 0]
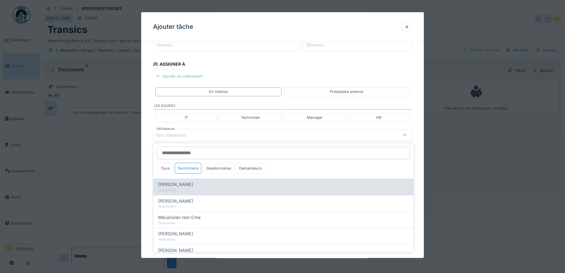
click at [202, 185] on div "[PERSON_NAME]" at bounding box center [283, 184] width 251 height 7
type input "****"
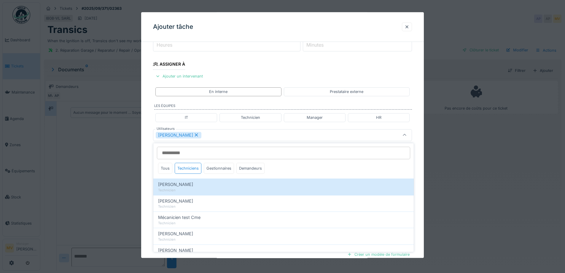
click at [219, 134] on div "[PERSON_NAME]" at bounding box center [267, 135] width 223 height 7
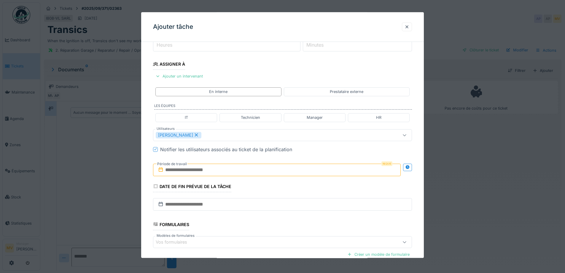
click at [220, 172] on input "text" at bounding box center [277, 170] width 248 height 12
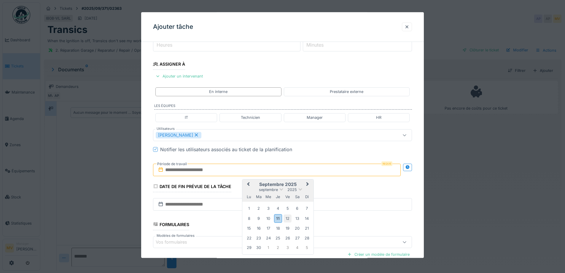
click at [287, 218] on div "12" at bounding box center [288, 218] width 8 height 8
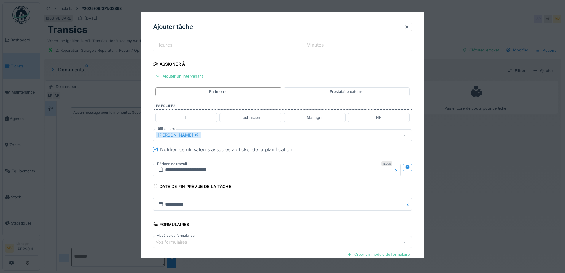
scroll to position [147, 0]
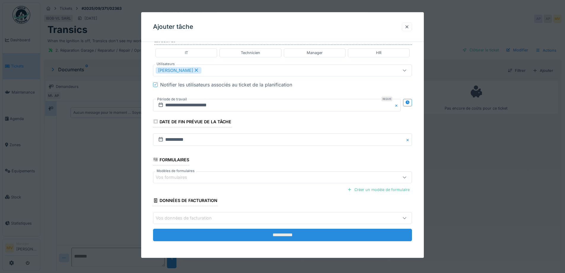
click at [291, 230] on input "**********" at bounding box center [282, 235] width 259 height 12
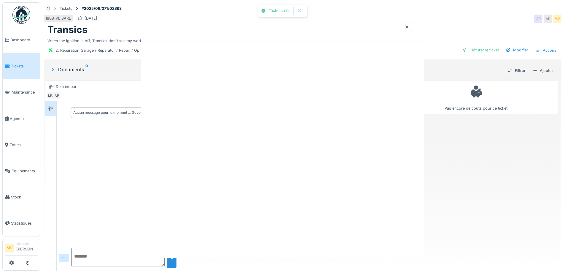
scroll to position [0, 0]
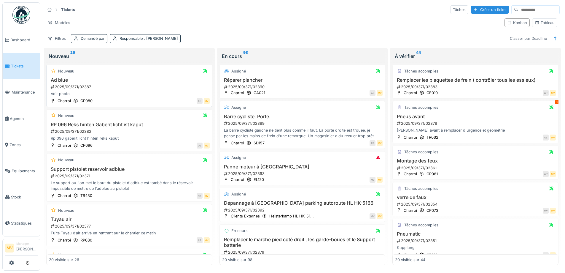
click at [158, 86] on div "2025/09/371/02387" at bounding box center [130, 87] width 160 height 6
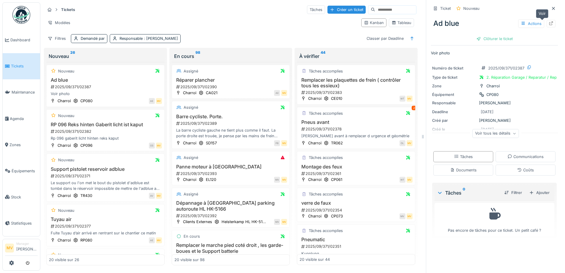
click at [549, 23] on icon at bounding box center [551, 23] width 5 height 4
click at [121, 127] on h3 "RP 096 Reks hinten Gaberit licht ist kaput" at bounding box center [105, 125] width 113 height 6
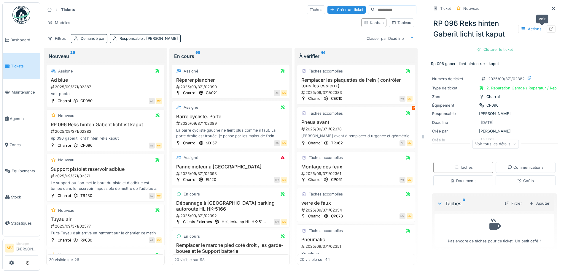
click at [549, 29] on icon at bounding box center [551, 29] width 5 height 4
drag, startPoint x: 543, startPoint y: 8, endPoint x: 566, endPoint y: 14, distance: 23.6
click at [551, 8] on icon at bounding box center [553, 9] width 5 height 4
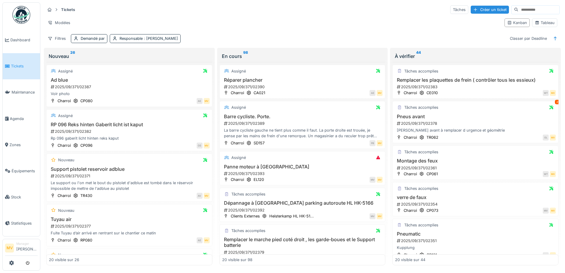
click at [483, 4] on div "Tickets Tâches Créer un ticket Modèles Kanban Tableau Filtres Demandé par Respo…" at bounding box center [303, 23] width 520 height 43
click at [482, 7] on div "Créer un ticket" at bounding box center [490, 10] width 38 height 8
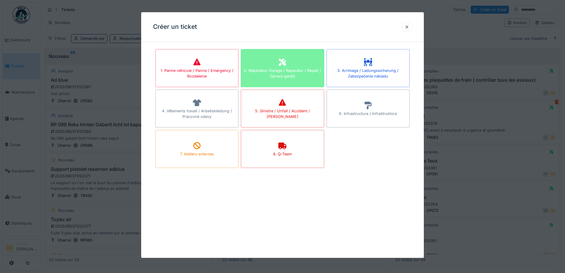
click at [268, 68] on div "2. Réparation Garage / Reparatur / Repair / Opravy garáží" at bounding box center [282, 73] width 82 height 11
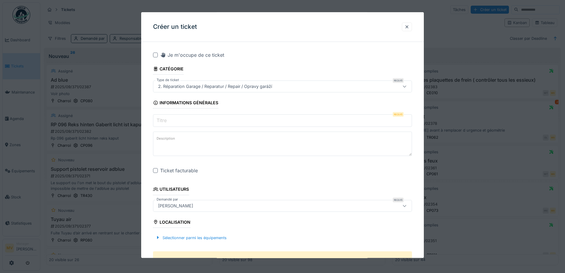
click at [196, 119] on input "Titre" at bounding box center [282, 121] width 259 height 12
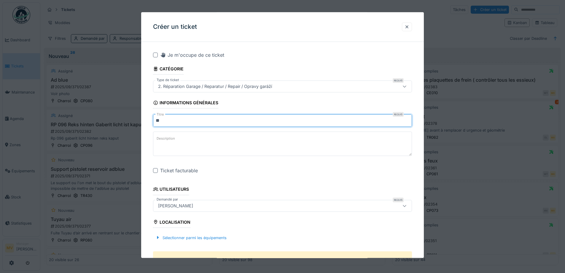
type input "*"
type input "**********"
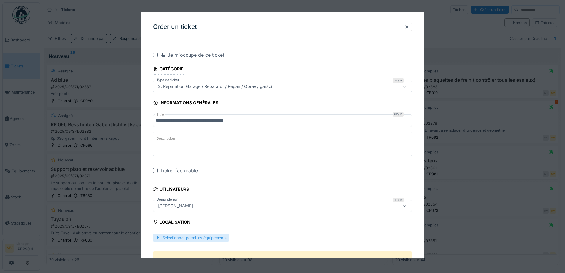
click at [222, 235] on div "Sélectionner parmi les équipements" at bounding box center [191, 238] width 76 height 8
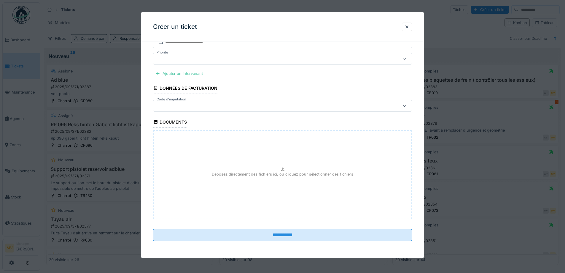
scroll to position [105, 0]
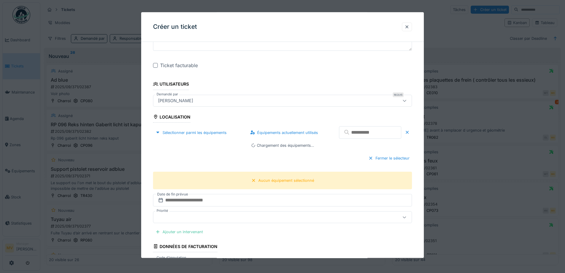
click at [348, 134] on input "text" at bounding box center [370, 132] width 62 height 12
type input "*"
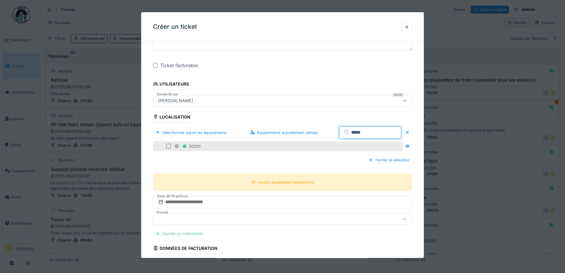
type input "*****"
click at [168, 146] on div at bounding box center [168, 146] width 5 height 5
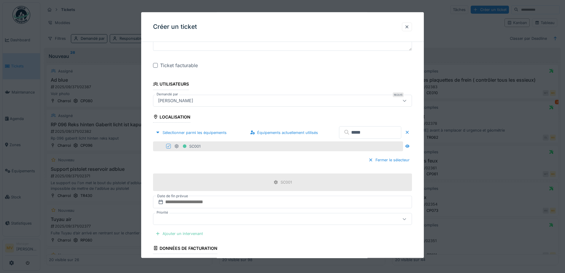
click at [187, 234] on div "Ajouter un intervenant" at bounding box center [179, 234] width 52 height 8
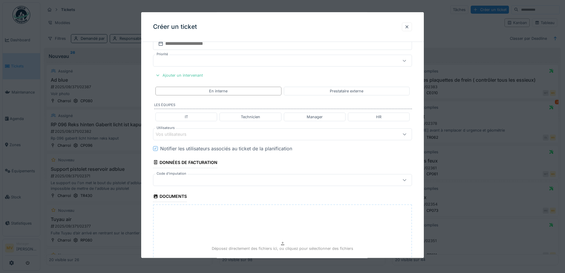
click at [174, 136] on div "Vos utilisateurs" at bounding box center [175, 134] width 39 height 7
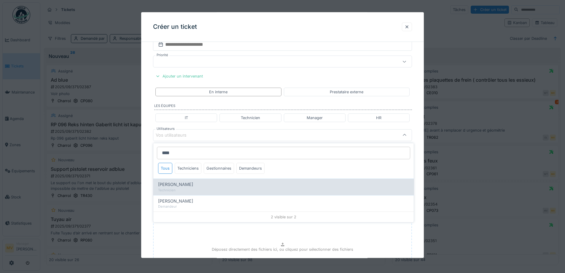
type input "****"
click at [183, 186] on span "Ivan Marcius" at bounding box center [175, 184] width 35 height 7
type input "****"
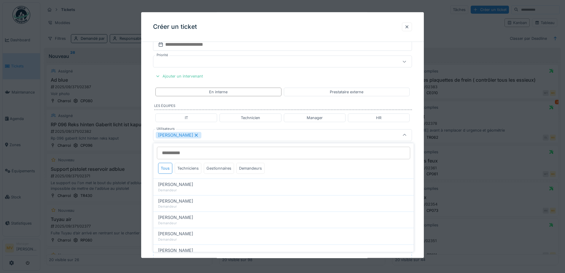
click at [242, 136] on div "Ivan Marcius" at bounding box center [267, 135] width 223 height 7
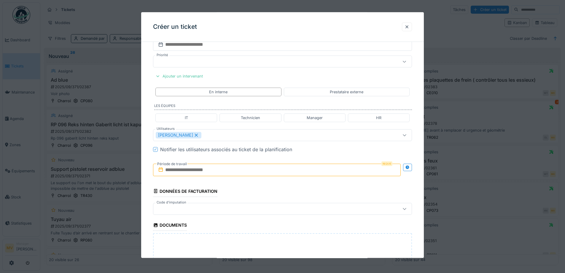
click at [239, 173] on input "text" at bounding box center [277, 170] width 248 height 12
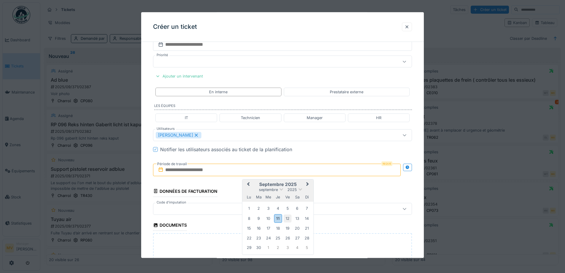
click at [286, 218] on div "12" at bounding box center [288, 218] width 8 height 8
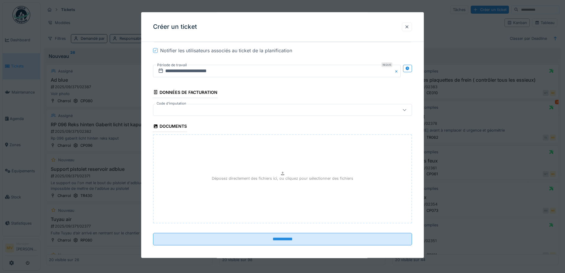
scroll to position [365, 0]
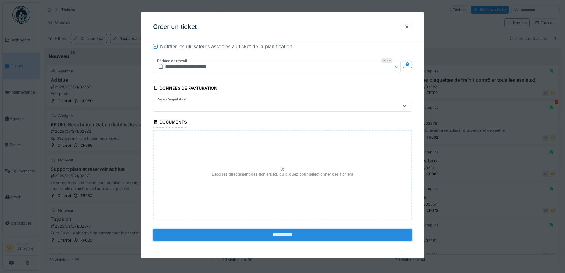
click at [289, 234] on input "**********" at bounding box center [282, 235] width 259 height 12
click at [283, 237] on input "**********" at bounding box center [282, 235] width 259 height 12
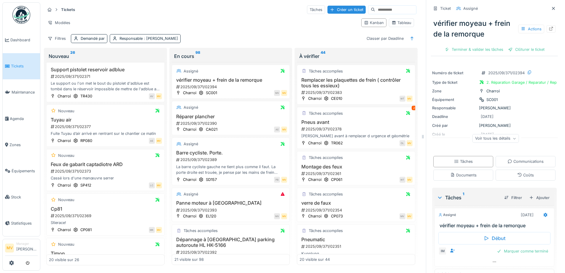
scroll to position [165, 0]
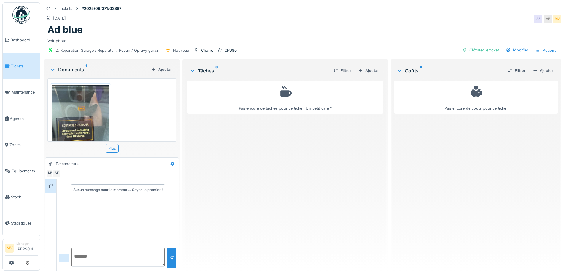
click at [364, 65] on div "Filtrer Ajouter" at bounding box center [355, 70] width 53 height 10
click at [365, 69] on div "Ajouter" at bounding box center [368, 70] width 25 height 8
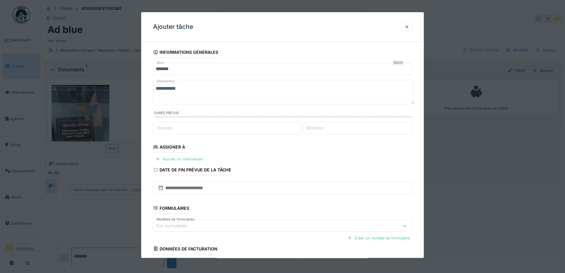
drag, startPoint x: 185, startPoint y: 161, endPoint x: 207, endPoint y: 165, distance: 22.2
click at [186, 161] on div "Ajouter un intervenant" at bounding box center [179, 159] width 52 height 8
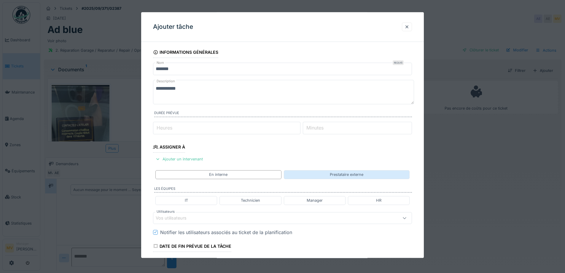
drag, startPoint x: 358, startPoint y: 174, endPoint x: 310, endPoint y: 199, distance: 54.0
click at [358, 174] on div "Prestataire externe" at bounding box center [347, 175] width 34 height 6
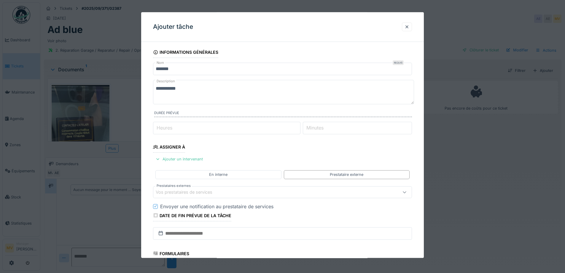
click at [221, 188] on div "Vos prestataires de services" at bounding box center [282, 192] width 259 height 12
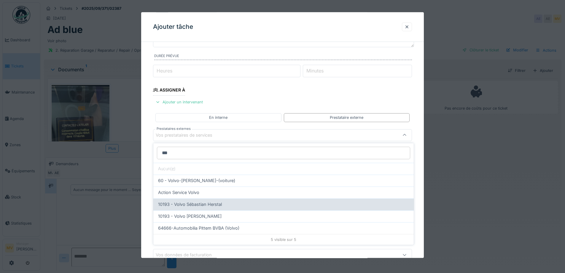
type input "***"
click at [226, 204] on div "10193 - Volvo Sébastian Herstal" at bounding box center [283, 204] width 251 height 7
type input "*****"
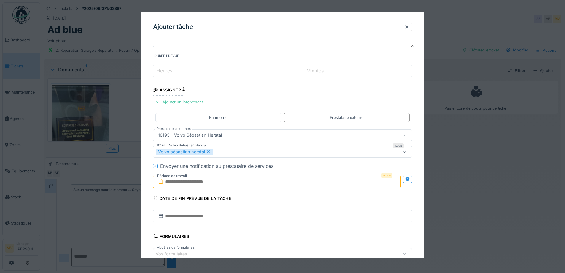
click at [228, 183] on input "text" at bounding box center [277, 181] width 248 height 12
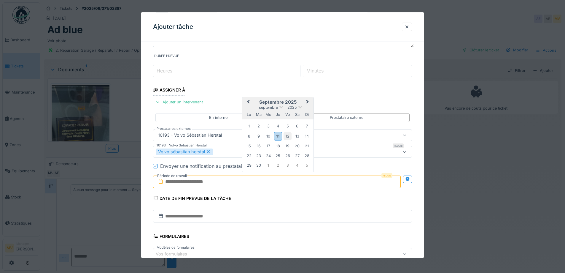
click at [288, 137] on div "12" at bounding box center [288, 136] width 8 height 8
click at [298, 136] on div "13" at bounding box center [297, 136] width 8 height 8
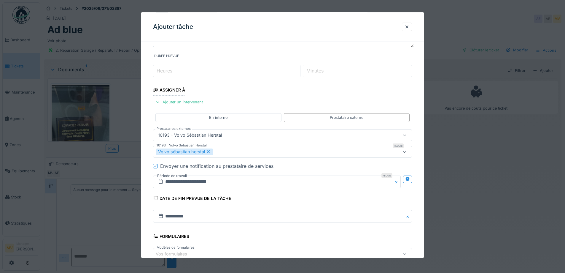
scroll to position [134, 0]
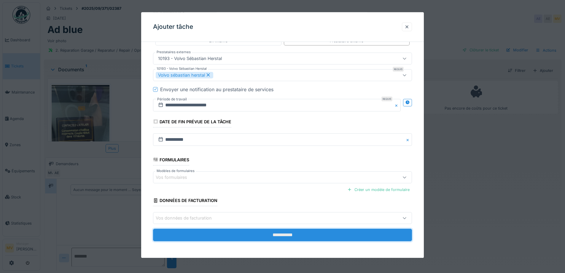
click at [287, 234] on input "**********" at bounding box center [282, 235] width 259 height 12
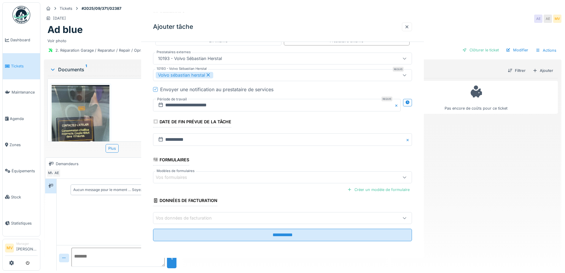
scroll to position [0, 0]
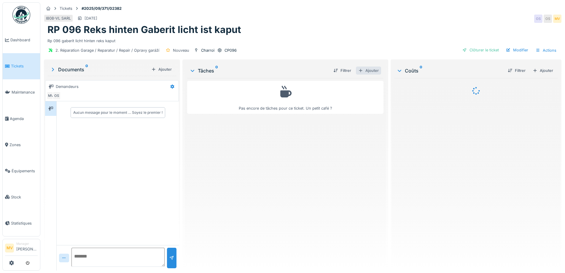
click at [369, 69] on div "Ajouter" at bounding box center [368, 70] width 25 height 8
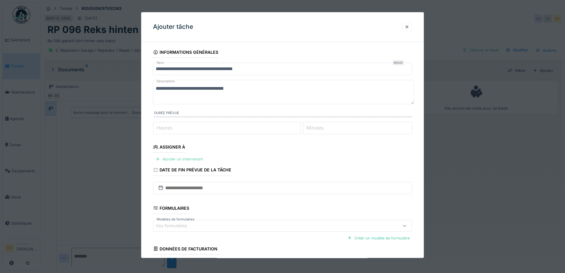
click at [193, 158] on div "Ajouter un intervenant" at bounding box center [179, 159] width 52 height 8
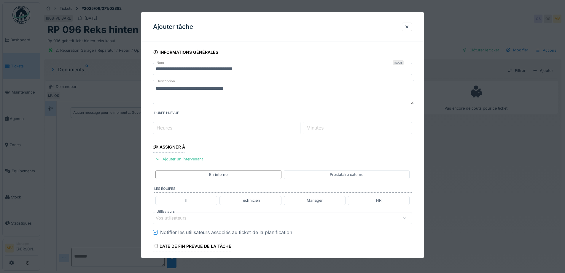
click at [234, 211] on fieldset "**********" at bounding box center [282, 208] width 259 height 323
click at [208, 221] on div "Vos utilisateurs" at bounding box center [282, 218] width 259 height 12
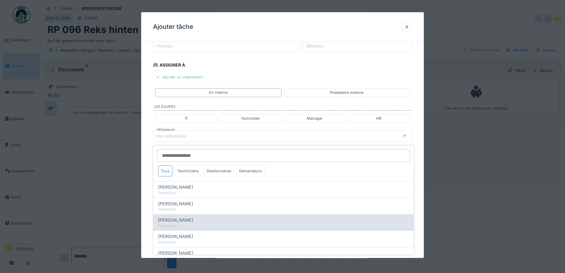
scroll to position [83, 0]
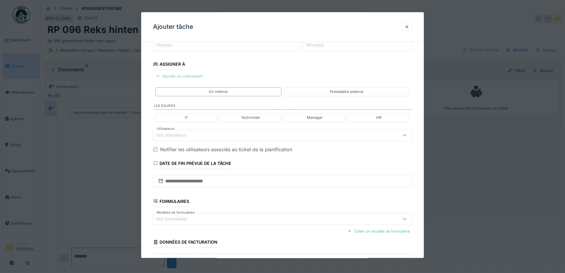
click at [200, 75] on div "Ajouter un intervenant" at bounding box center [179, 76] width 52 height 8
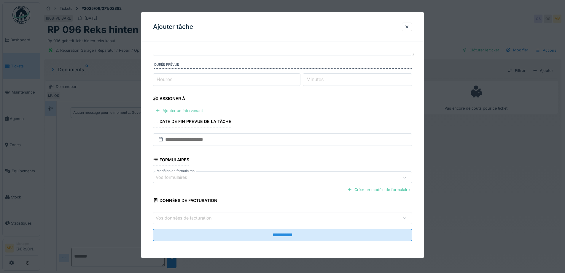
click at [199, 110] on div "Ajouter un intervenant" at bounding box center [179, 111] width 52 height 8
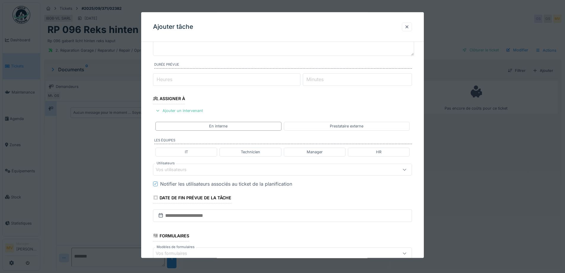
click at [203, 170] on div "Vos utilisateurs" at bounding box center [267, 169] width 223 height 7
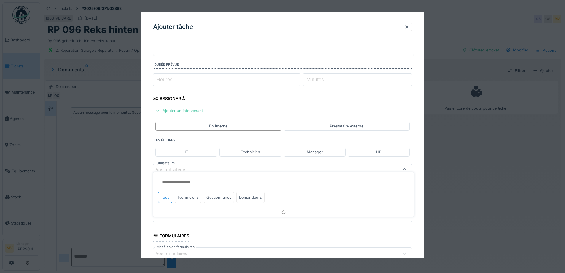
scroll to position [83, 0]
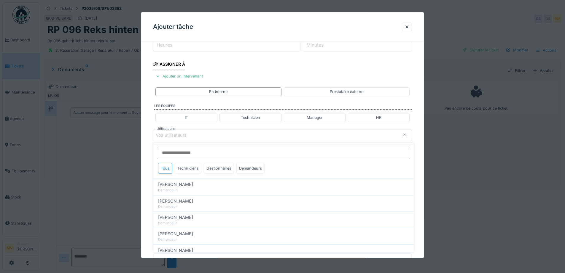
click at [198, 168] on div "Techniciens" at bounding box center [188, 168] width 27 height 11
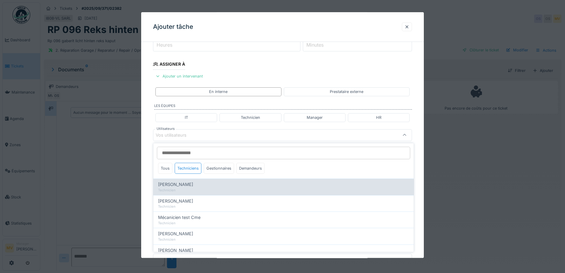
click at [169, 182] on span "Ivan Marcius" at bounding box center [175, 184] width 35 height 7
type input "****"
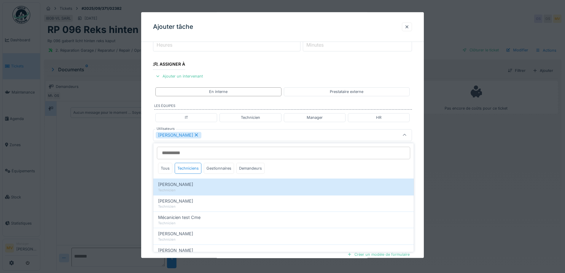
click at [216, 136] on div "Ivan Marcius" at bounding box center [267, 135] width 223 height 7
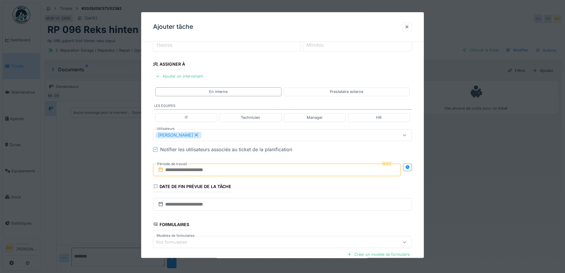
click at [217, 172] on input "text" at bounding box center [277, 170] width 248 height 12
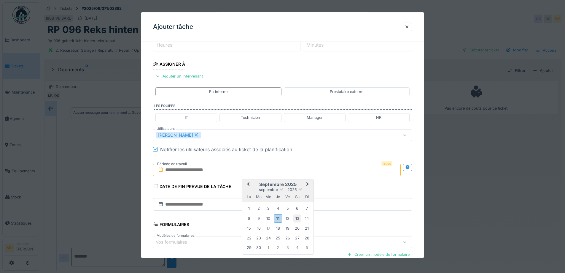
click at [299, 218] on div "13" at bounding box center [297, 218] width 8 height 8
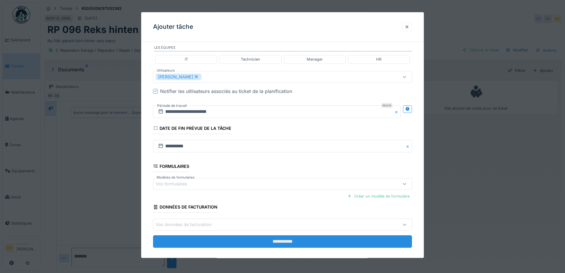
scroll to position [147, 0]
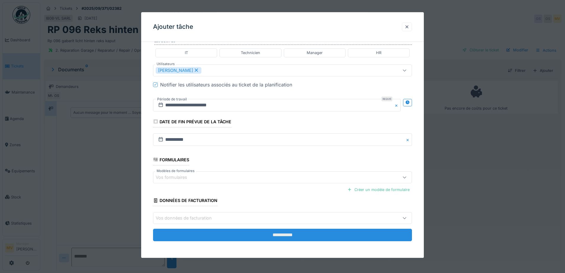
click at [324, 233] on input "**********" at bounding box center [282, 235] width 259 height 12
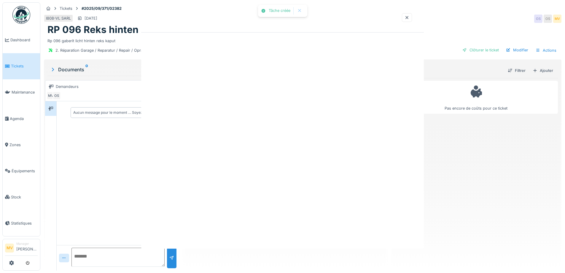
scroll to position [0, 0]
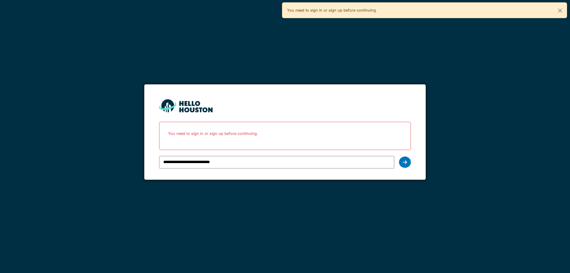
click at [407, 162] on div at bounding box center [405, 161] width 12 height 11
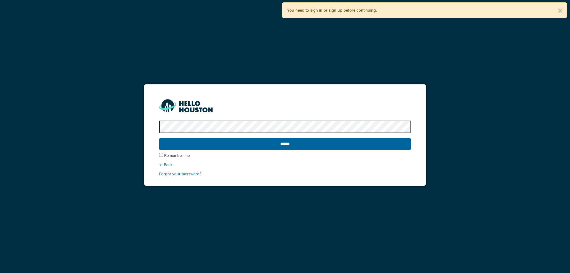
click at [388, 143] on input "******" at bounding box center [284, 144] width 251 height 12
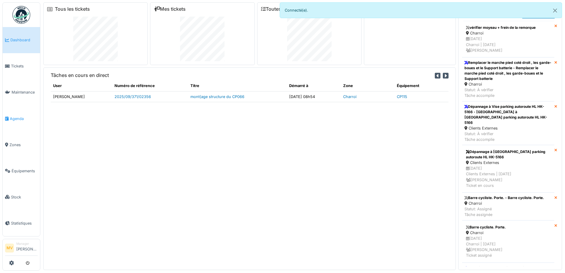
click at [18, 117] on span "Agenda" at bounding box center [24, 119] width 28 height 6
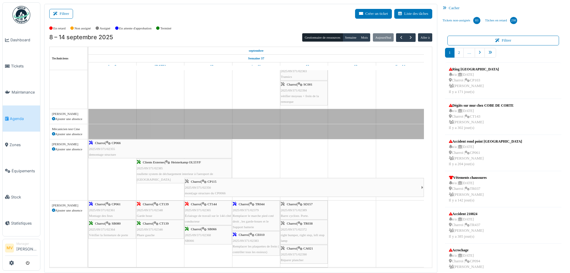
scroll to position [475, 0]
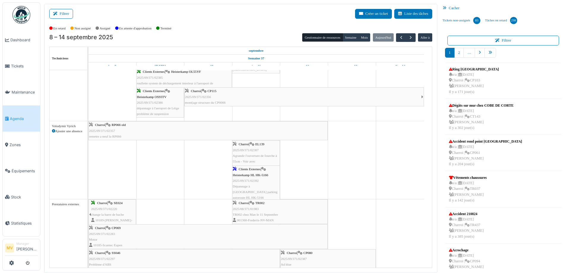
click at [267, 180] on div "Clients Externes | [PERSON_NAME] HK-5166 2025/09/371/02392 Dépannage à [GEOGRAP…" at bounding box center [256, 183] width 47 height 34
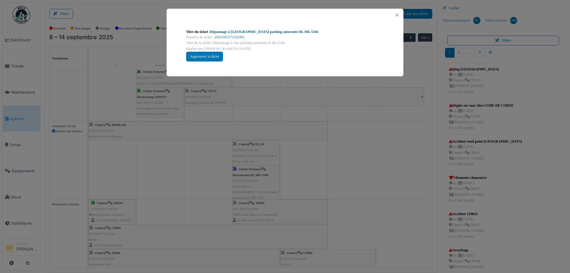
click at [277, 31] on link "Dépannage à [GEOGRAPHIC_DATA] parking autoroute HL HK-5166" at bounding box center [264, 32] width 108 height 4
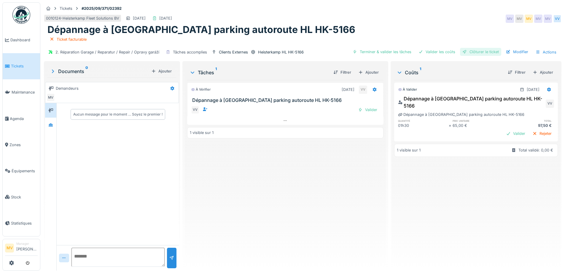
click at [483, 52] on div "Clôturer le ticket" at bounding box center [480, 52] width 41 height 8
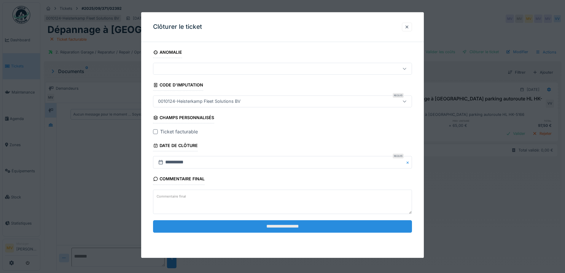
drag, startPoint x: 281, startPoint y: 224, endPoint x: 284, endPoint y: 224, distance: 3.6
click at [281, 224] on input "**********" at bounding box center [282, 226] width 259 height 12
